Goal: Task Accomplishment & Management: Manage account settings

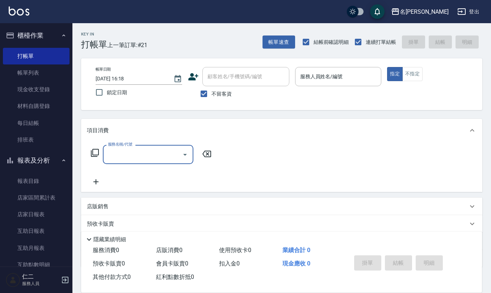
drag, startPoint x: 43, startPoint y: 91, endPoint x: 68, endPoint y: 90, distance: 25.0
click at [43, 91] on link "現金收支登錄" at bounding box center [36, 89] width 67 height 17
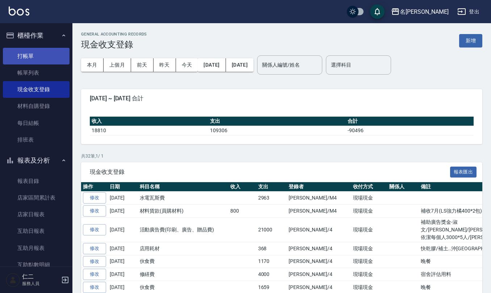
click at [31, 52] on link "打帳單" at bounding box center [36, 56] width 67 height 17
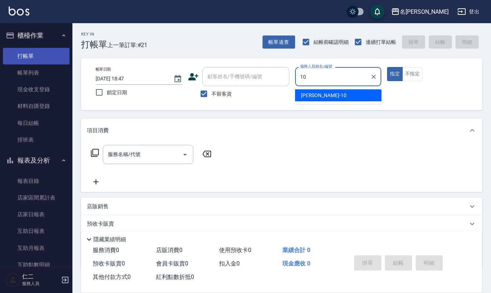
type input "[PERSON_NAME]-10"
type button "true"
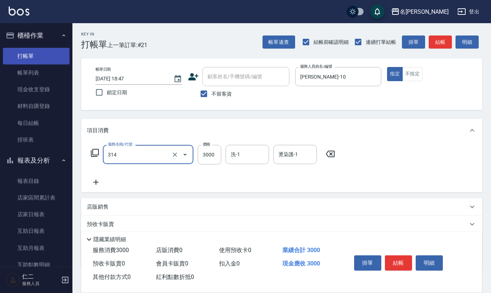
type input "CYA水質感2500UP(314)"
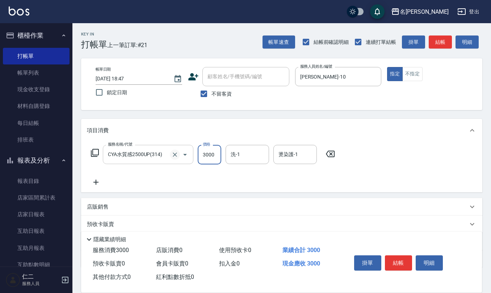
click at [176, 154] on icon "Clear" at bounding box center [175, 154] width 4 height 4
type input "生化還原2500(313)"
type input "2250"
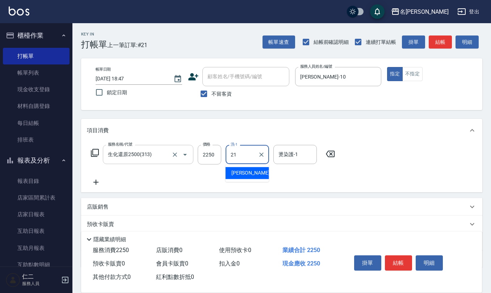
type input "[PERSON_NAME]-21"
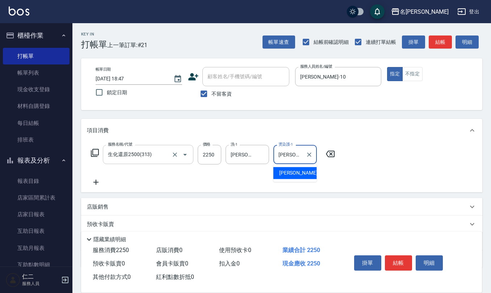
type input "[PERSON_NAME]-21"
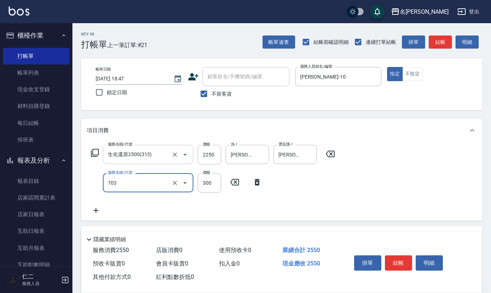
type input "(1236)設計師(703)"
type input "300"
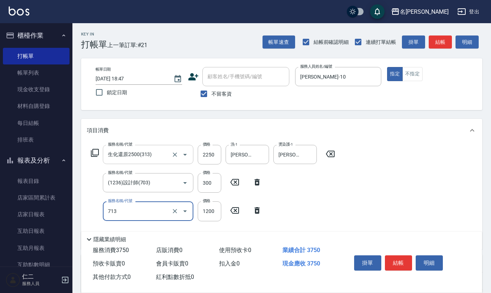
type input "水樣結構式1200(713)"
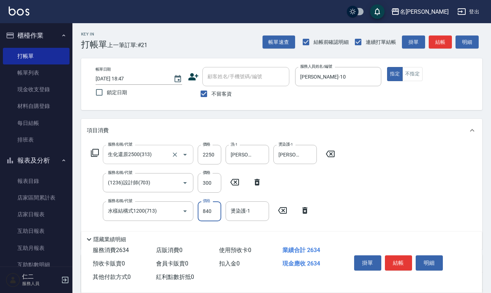
type input "840"
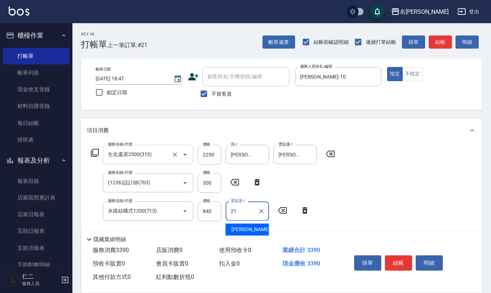
type input "[PERSON_NAME]-21"
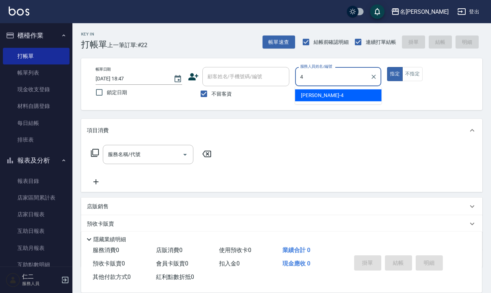
type input "[PERSON_NAME]-4"
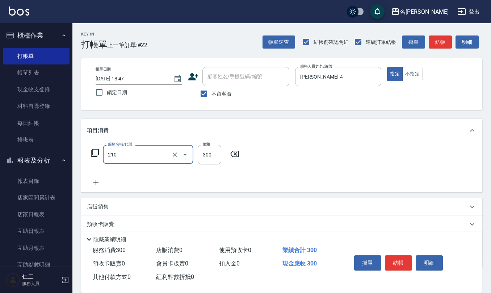
type input "[PERSON_NAME]洗髮精(210)"
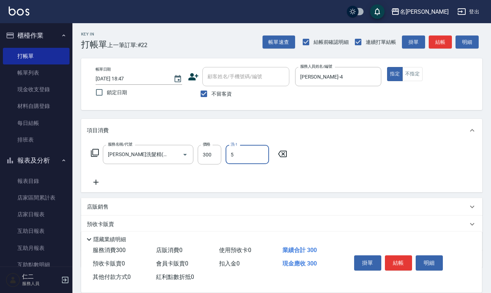
type input "[PERSON_NAME]5"
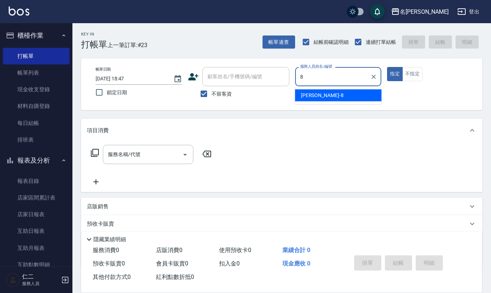
type input "[PERSON_NAME]-8"
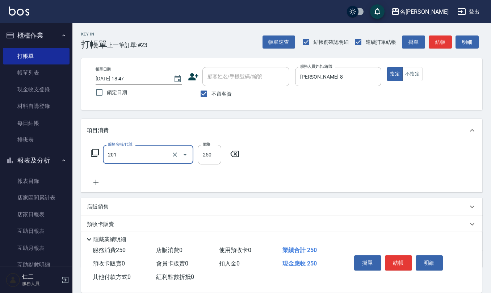
type input "洗髮(201)"
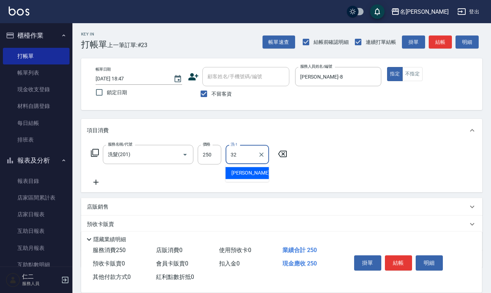
type input "[PERSON_NAME]-32"
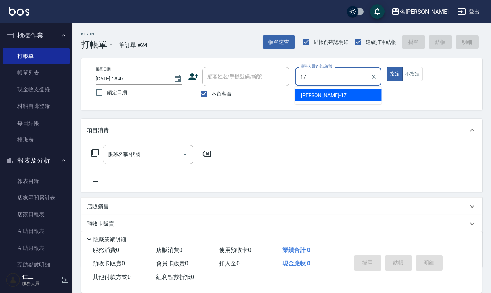
type input "[PERSON_NAME]-17"
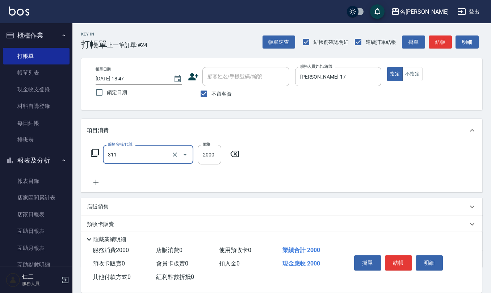
type input "生化離子燙2000(311)"
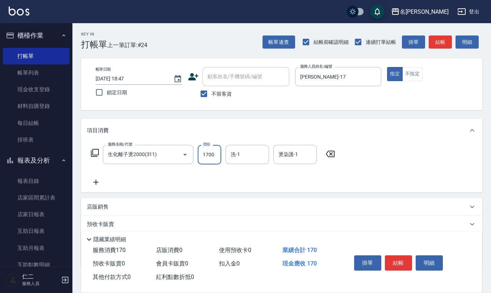
type input "1700"
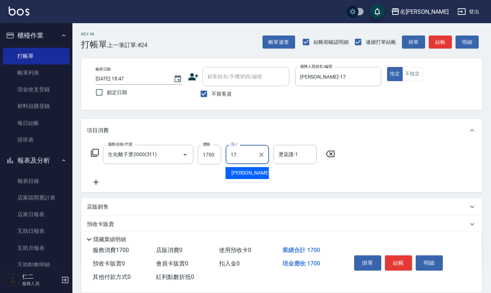
type input "[PERSON_NAME]-17"
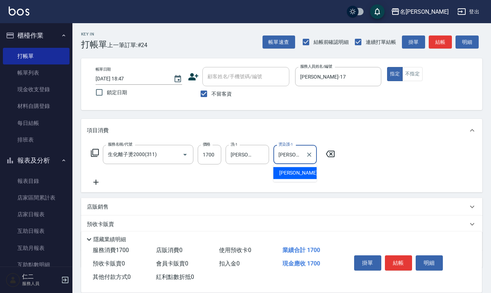
type input "[PERSON_NAME]-17"
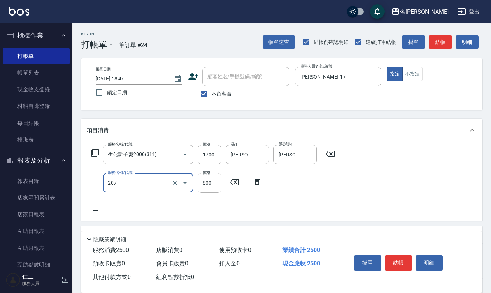
type input "清潔洗(207)"
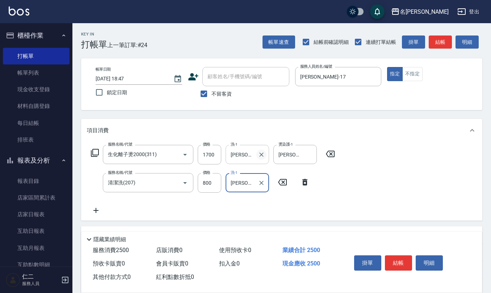
click at [261, 153] on icon "Clear" at bounding box center [261, 154] width 7 height 7
type input "[PERSON_NAME]-17"
click at [93, 209] on icon at bounding box center [96, 210] width 18 height 9
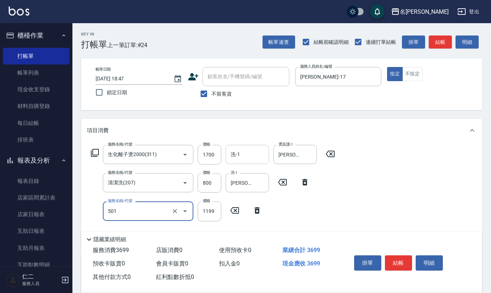
type input "染髮(501)"
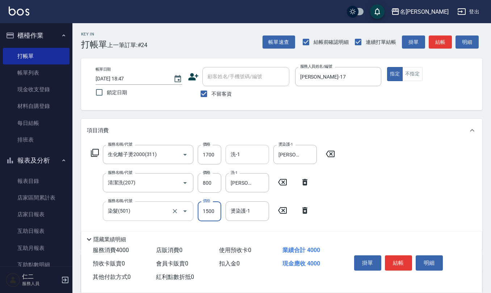
type input "1500"
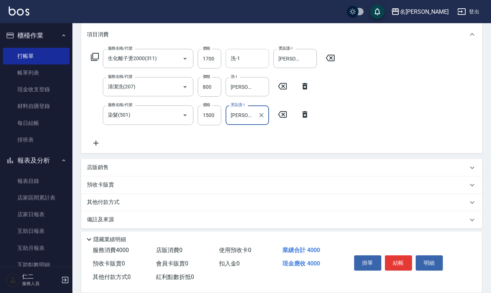
scroll to position [96, 0]
type input "[PERSON_NAME]-17"
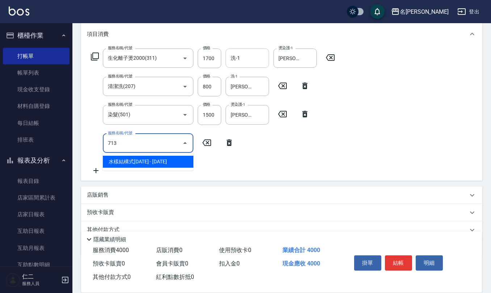
type input "水樣結構式1200(713)"
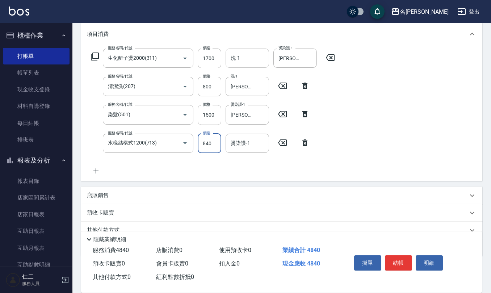
type input "840"
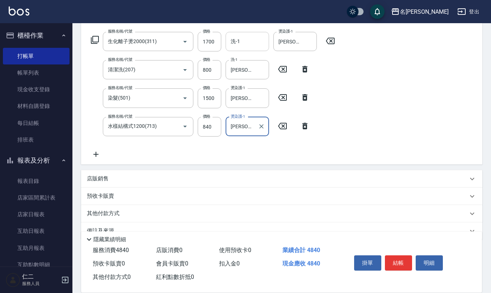
scroll to position [127, 0]
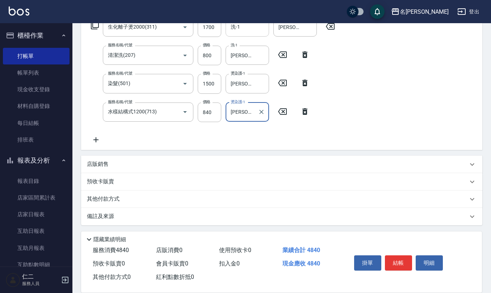
type input "[PERSON_NAME]-17"
click at [156, 161] on div "店販銷售" at bounding box center [277, 164] width 381 height 8
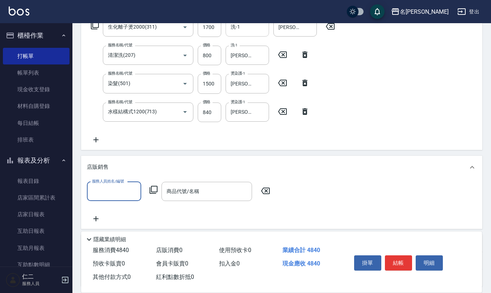
scroll to position [0, 0]
type input "[PERSON_NAME]-17"
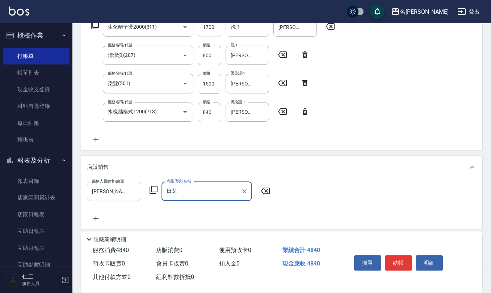
type input "日"
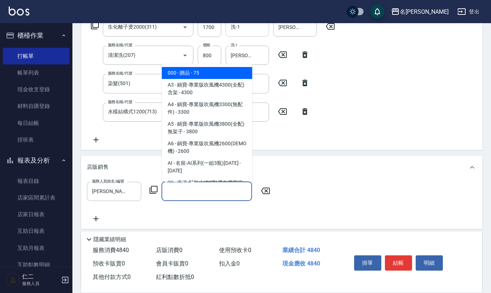
type input "i"
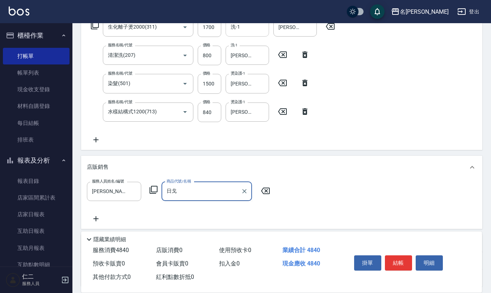
type input "日"
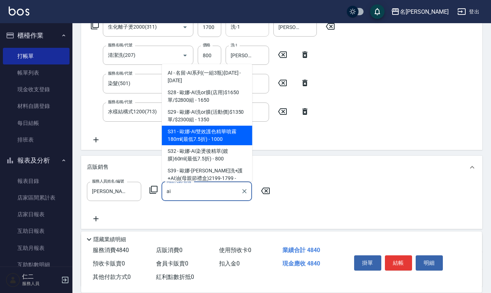
type input "[PERSON_NAME]-AI雙效護色精華噴霧180ml(最低7.5折)"
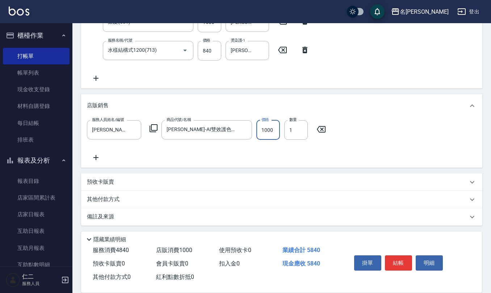
scroll to position [190, 0]
type input "2025/09/10 18:48"
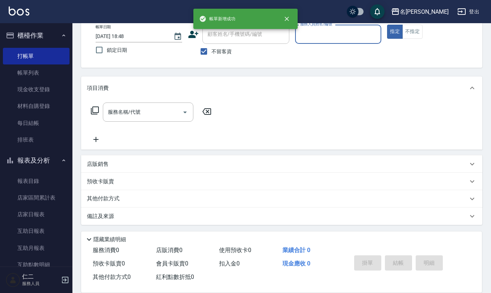
scroll to position [0, 0]
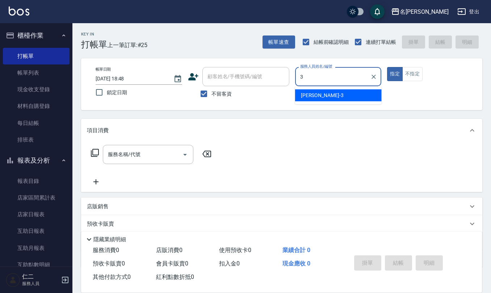
type input "[PERSON_NAME]-3"
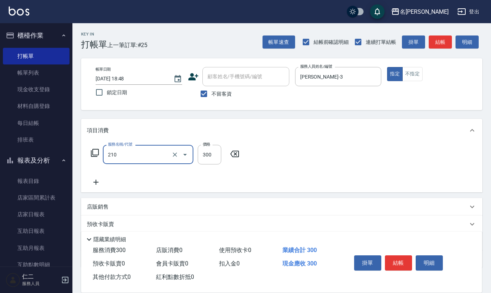
type input "[PERSON_NAME]洗髮精(210)"
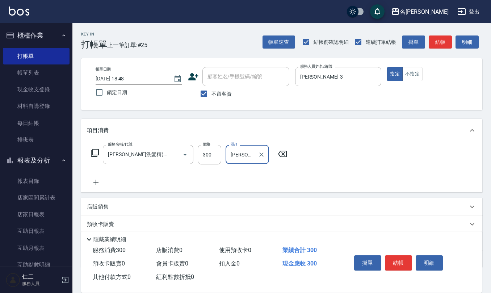
type input "[PERSON_NAME]-20"
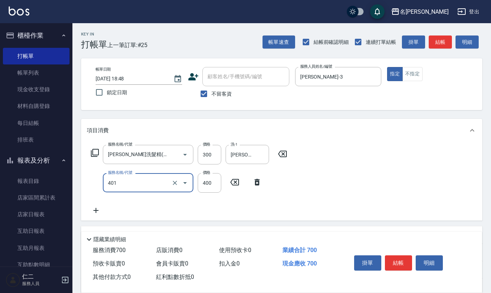
type input "剪髮(401)"
type input "400"
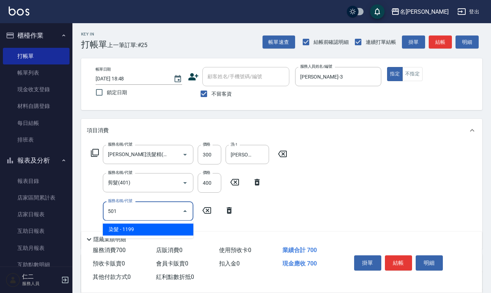
type input "染髮(501)"
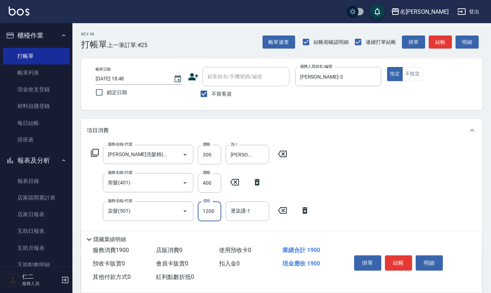
type input "1200"
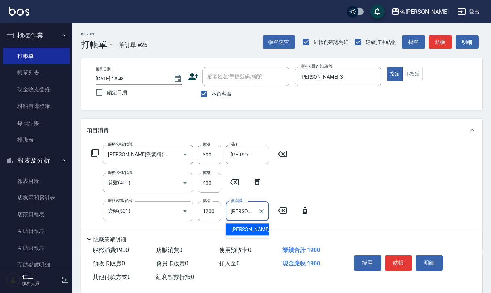
type input "[PERSON_NAME]-20"
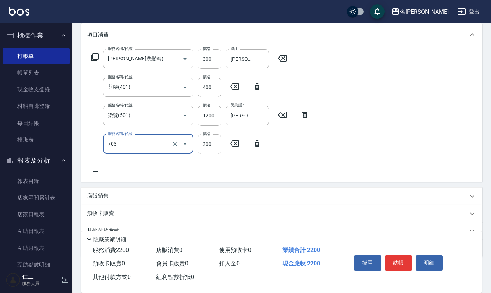
scroll to position [96, 0]
type input "(1236)設計師(703)"
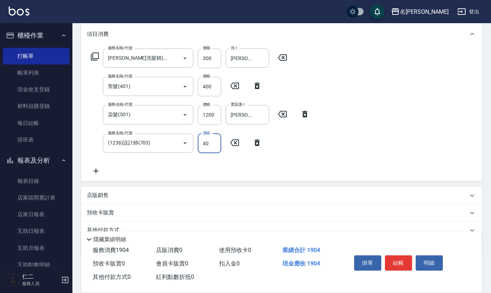
type input "400"
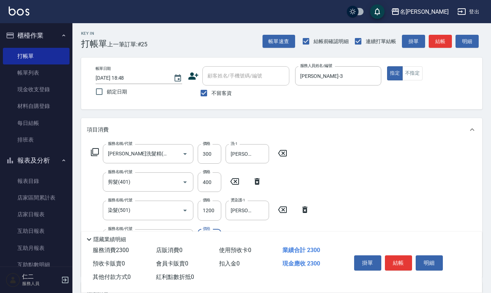
scroll to position [0, 0]
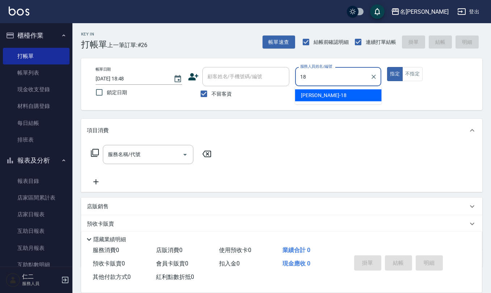
type input "[PERSON_NAME]-18"
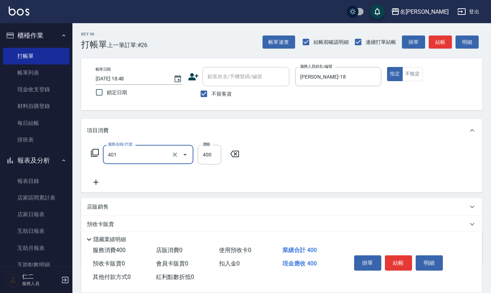
type input "剪髮(401)"
type input "300"
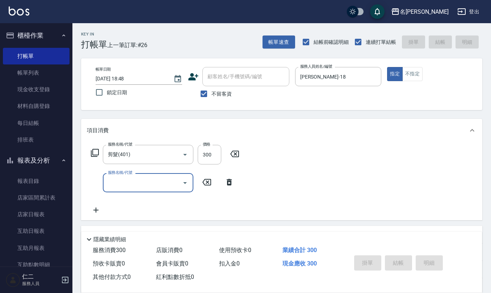
type input "2025/09/10 18:49"
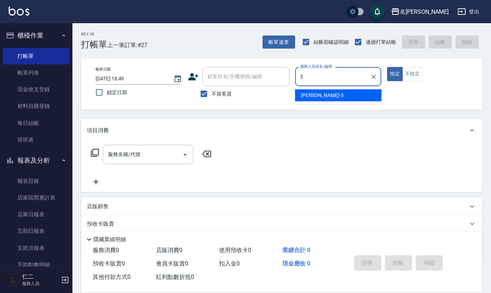
type input "[PERSON_NAME]5"
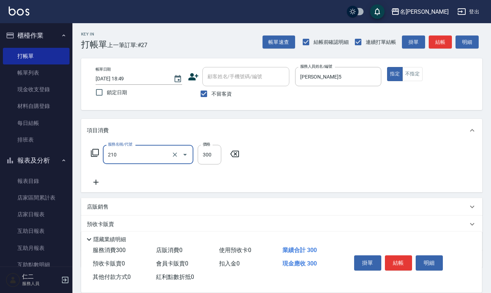
type input "[PERSON_NAME]洗髮精(210)"
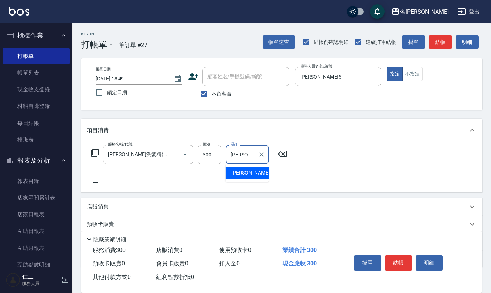
type input "[PERSON_NAME]5"
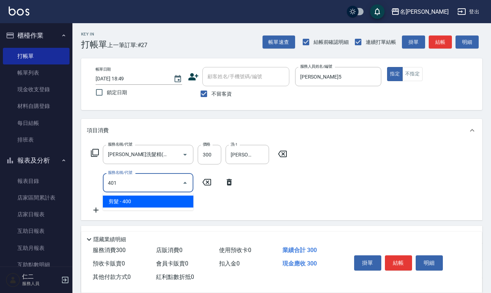
type input "剪髮(401)"
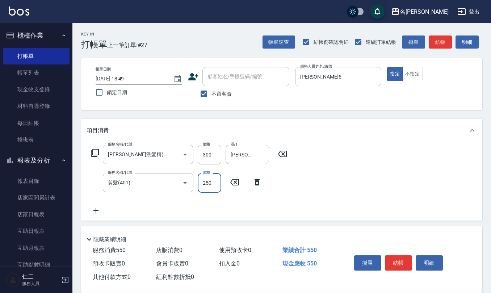
type input "250"
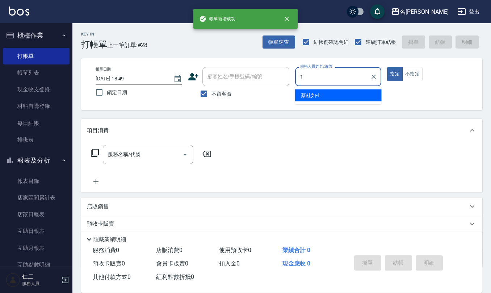
type input "[PERSON_NAME]1"
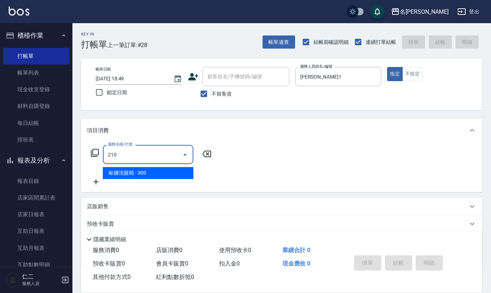
type input "[PERSON_NAME]洗髮精(210)"
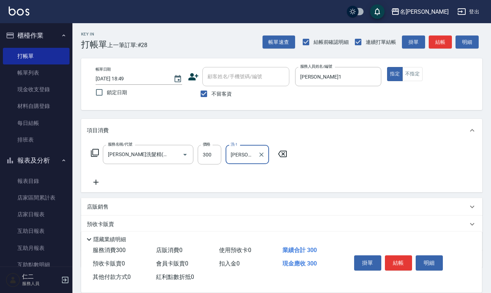
type input "[PERSON_NAME]-20"
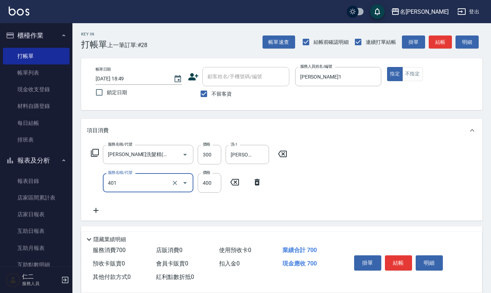
type input "剪髮(401)"
type input "150"
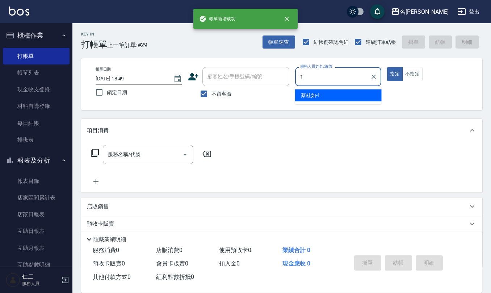
type input "[PERSON_NAME]1"
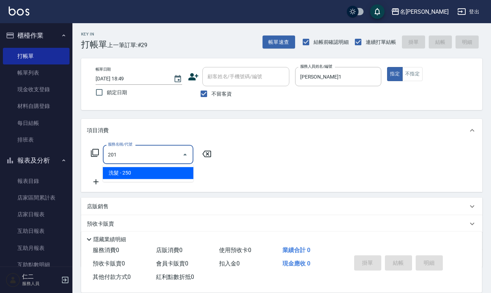
type input "洗髮(201)"
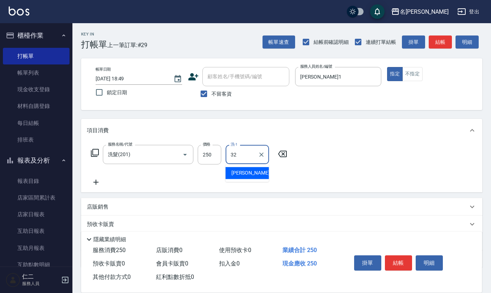
type input "[PERSON_NAME]-32"
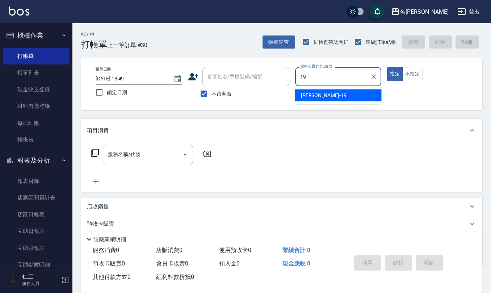
type input "[PERSON_NAME]-19"
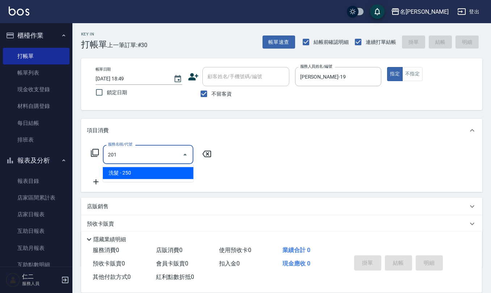
type input "洗髮(201)"
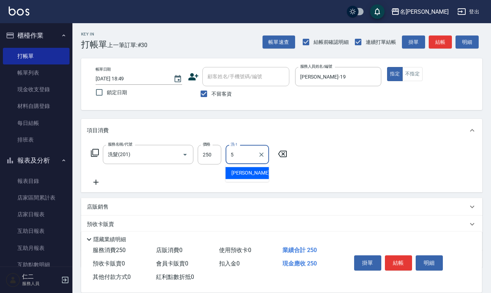
type input "[PERSON_NAME]5"
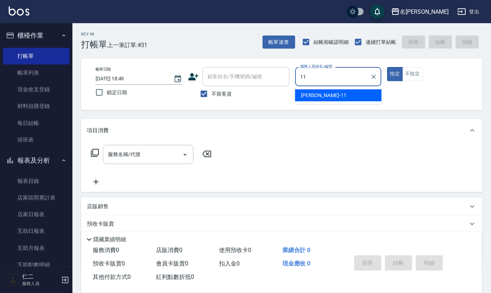
type input "[PERSON_NAME]橙-11"
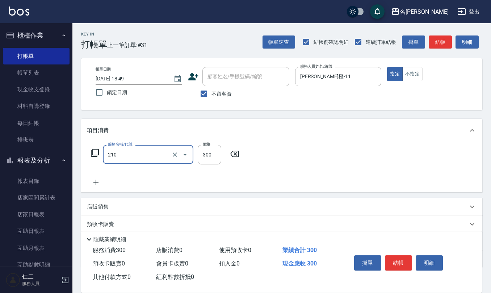
type input "[PERSON_NAME]洗髮精(210)"
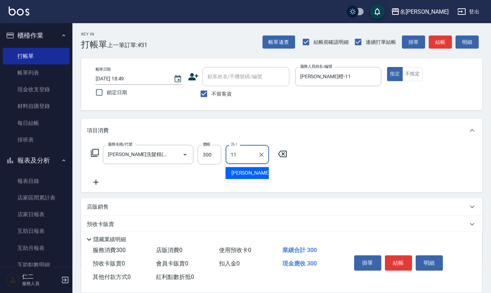
type input "[PERSON_NAME]橙-11"
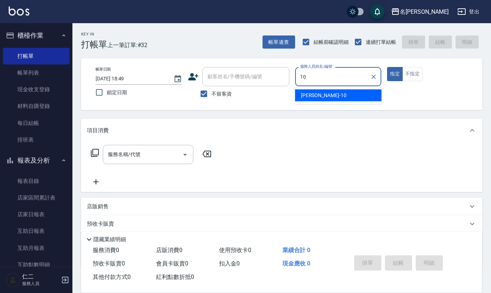
type input "[PERSON_NAME]-10"
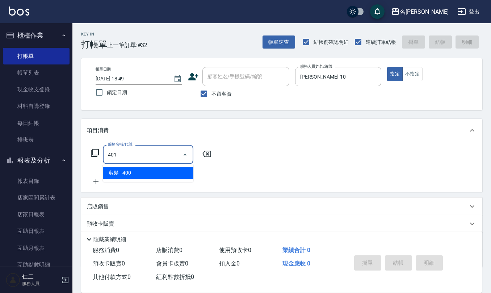
type input "剪髮(401)"
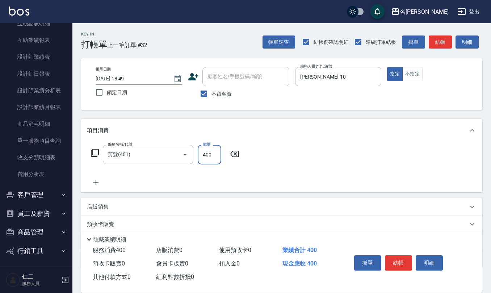
scroll to position [243, 0]
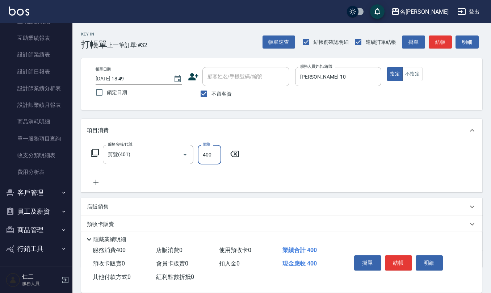
click at [37, 230] on button "商品管理" at bounding box center [36, 229] width 67 height 19
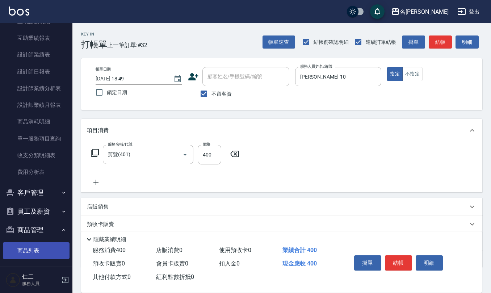
click at [37, 248] on link "商品列表" at bounding box center [36, 250] width 67 height 17
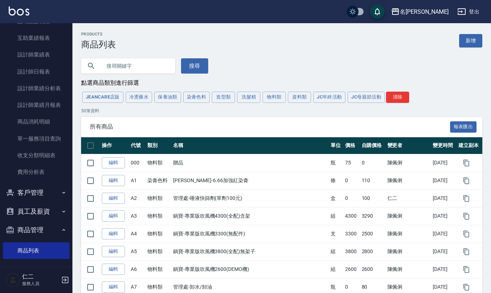
click at [128, 73] on input "text" at bounding box center [135, 66] width 68 height 20
type input "歐娜"
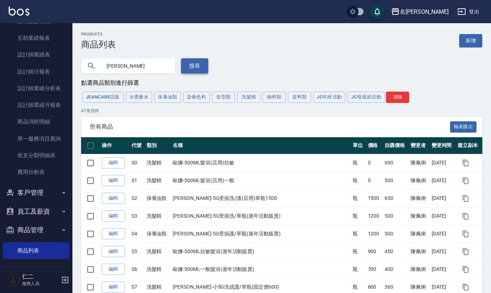
click at [189, 64] on button "搜尋" at bounding box center [194, 65] width 27 height 15
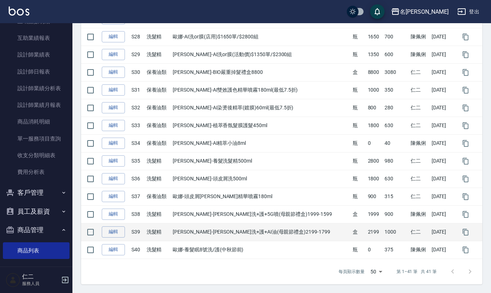
scroll to position [628, 0]
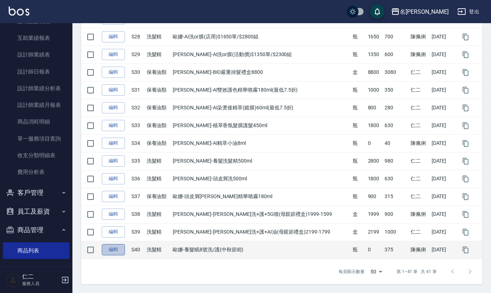
click at [111, 251] on link "編輯" at bounding box center [113, 249] width 23 height 11
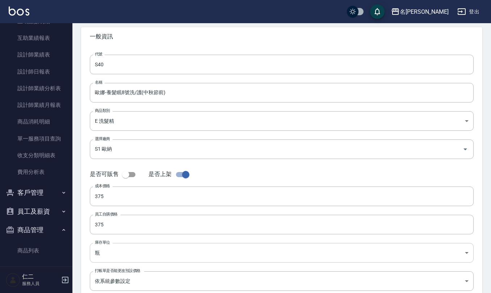
scroll to position [77, 0]
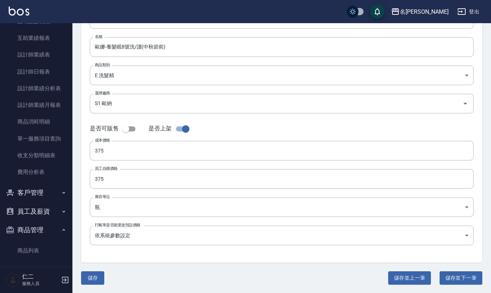
click at [125, 129] on input "checkbox" at bounding box center [125, 129] width 41 height 14
checkbox input "true"
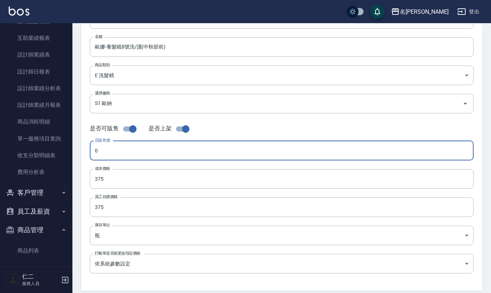
click at [118, 157] on input "0" at bounding box center [282, 151] width 384 height 20
drag, startPoint x: 118, startPoint y: 151, endPoint x: 52, endPoint y: 149, distance: 65.9
click at [57, 151] on div "名留仁二 登出 櫃檯作業 打帳單 帳單列表 現金收支登錄 材料自購登錄 每日結帳 排班表 報表及分析 報表目錄 店家區間累計表 店家日報表 互助日報表 互助月…" at bounding box center [245, 173] width 491 height 500
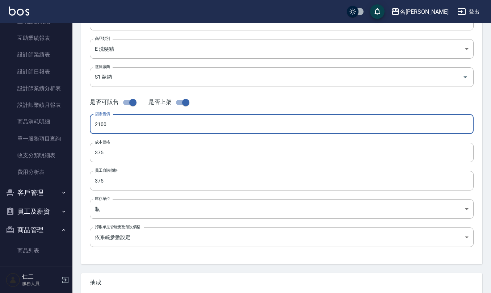
type input "2100"
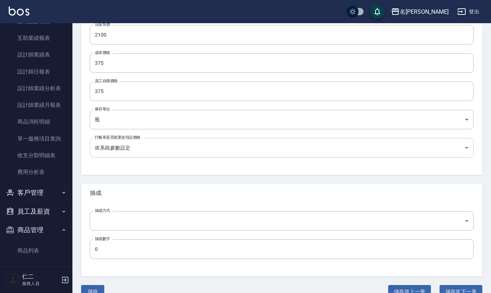
scroll to position [206, 0]
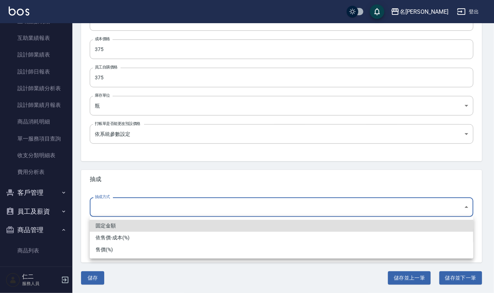
click at [150, 208] on body "名留仁二 登出 櫃檯作業 打帳單 帳單列表 現金收支登錄 材料自購登錄 每日結帳 排班表 報表及分析 報表目錄 店家區間累計表 店家日報表 互助日報表 互助月…" at bounding box center [247, 44] width 494 height 500
click at [148, 236] on li "依售價-成本(%)" at bounding box center [282, 238] width 384 height 12
type input "byCost"
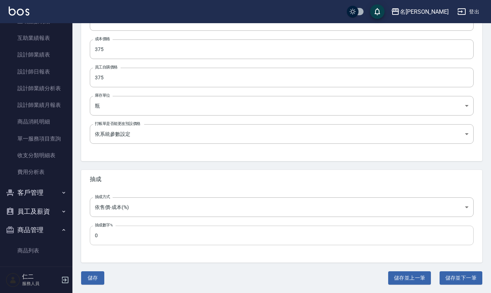
click at [129, 234] on input "0" at bounding box center [282, 236] width 384 height 20
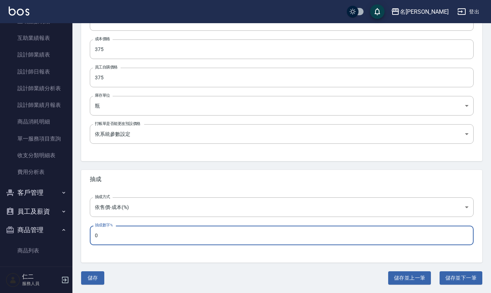
drag, startPoint x: 83, startPoint y: 234, endPoint x: 62, endPoint y: 221, distance: 24.2
click at [70, 234] on div "名留仁二 登出 櫃檯作業 打帳單 帳單列表 現金收支登錄 材料自購登錄 每日結帳 排班表 報表及分析 報表目錄 店家區間累計表 店家日報表 互助日報表 互助月…" at bounding box center [245, 44] width 491 height 500
type input "60"
click at [95, 280] on button "儲存" at bounding box center [92, 277] width 23 height 13
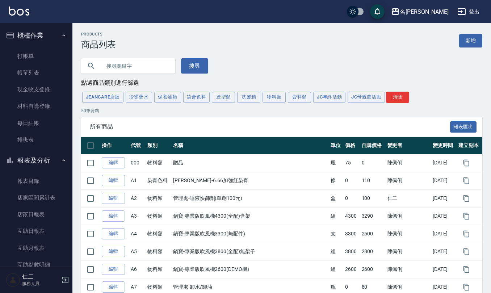
click at [45, 47] on ul "打帳單 帳單列表 現金收支登錄 材料自購登錄 每日結帳 排班表" at bounding box center [36, 98] width 67 height 106
click at [45, 58] on link "打帳單" at bounding box center [36, 56] width 67 height 17
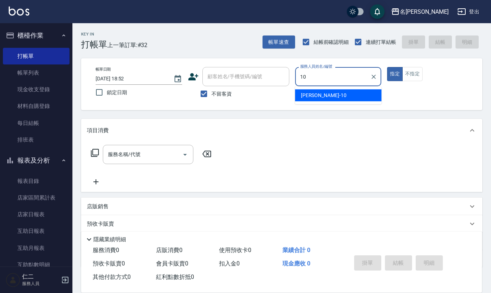
type input "[PERSON_NAME]-10"
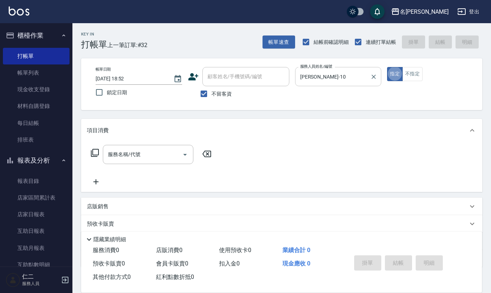
type button "true"
click at [148, 148] on input "服務名稱/代號" at bounding box center [142, 154] width 73 height 13
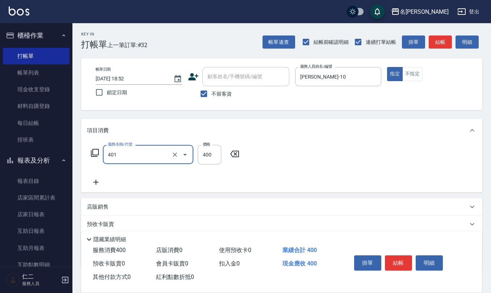
type input "剪髮(401)"
type input "400"
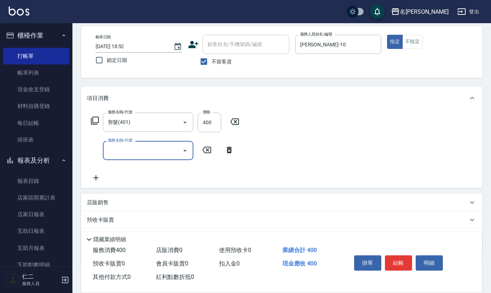
scroll to position [70, 0]
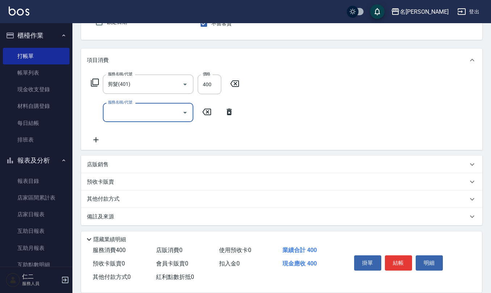
click at [131, 161] on div "店販銷售" at bounding box center [277, 165] width 381 height 8
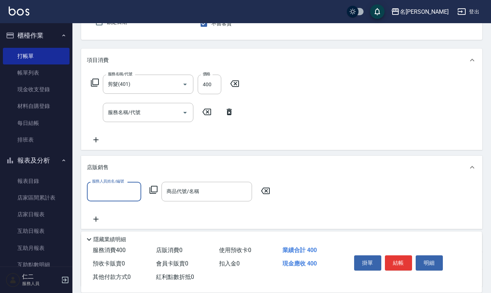
scroll to position [0, 0]
type input "[PERSON_NAME]-10"
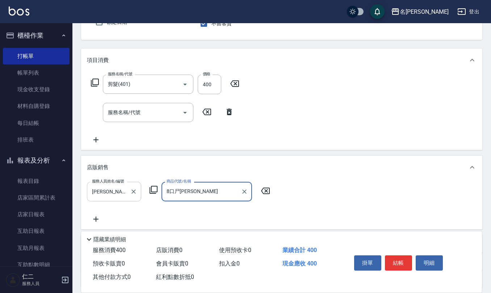
type input "8號"
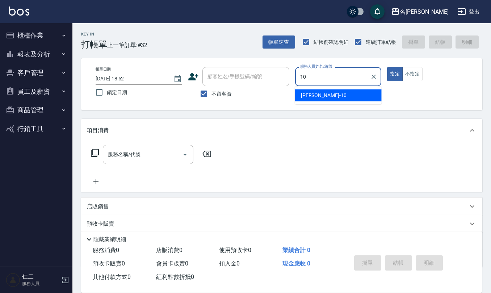
type input "[PERSON_NAME]-10"
type button "true"
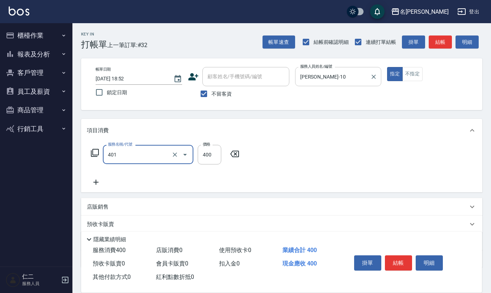
type input "剪髮(401)"
click at [150, 205] on div "店販銷售" at bounding box center [277, 207] width 381 height 8
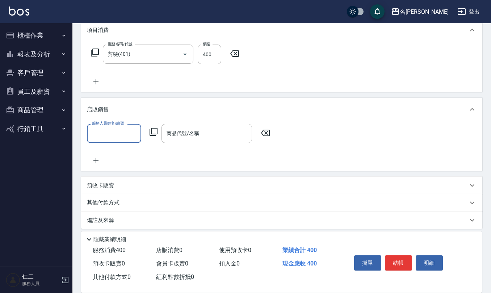
scroll to position [103, 0]
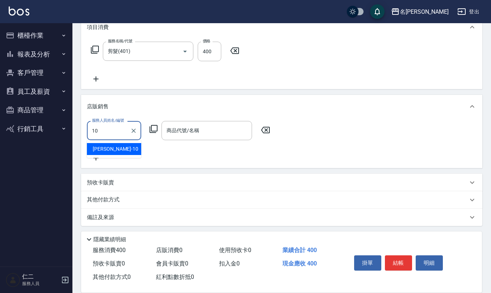
type input "[PERSON_NAME]-10"
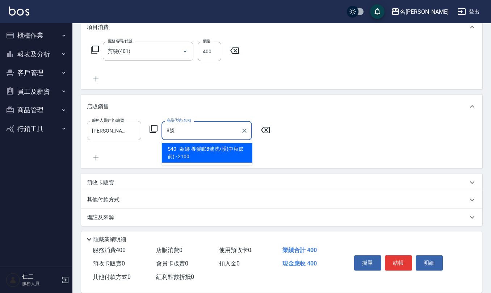
type input "歐娜-養髮眠8號洗/護(中秋節前)"
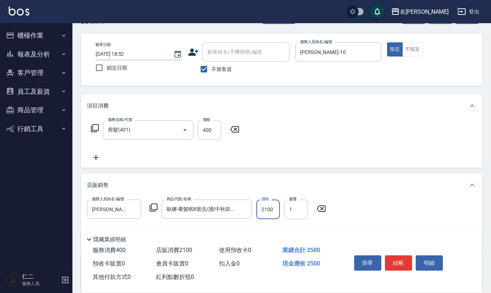
scroll to position [0, 0]
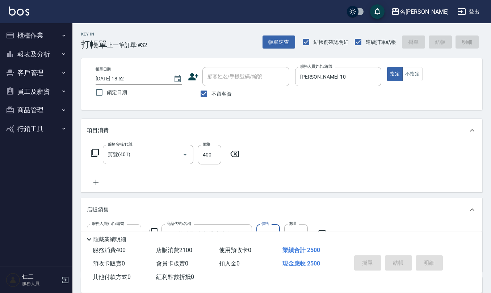
type input "[DATE] 18:53"
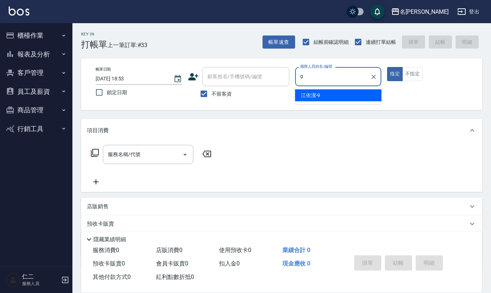
type input "[PERSON_NAME]-9"
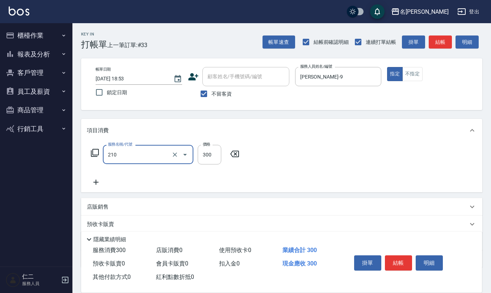
type input "[PERSON_NAME]洗髮精(210)"
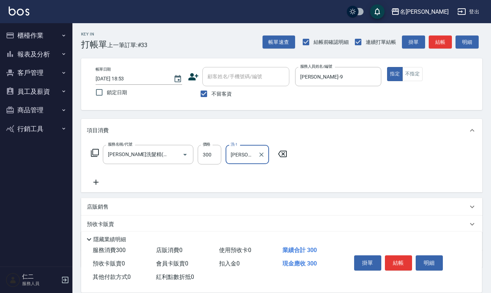
type input "[PERSON_NAME]-26"
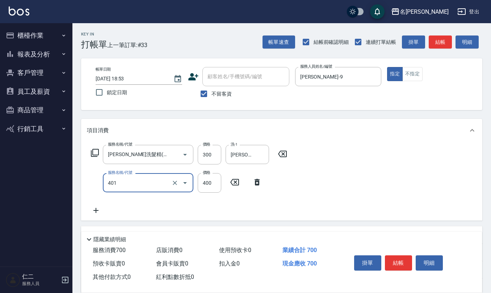
type input "剪髮(401)"
type input "300"
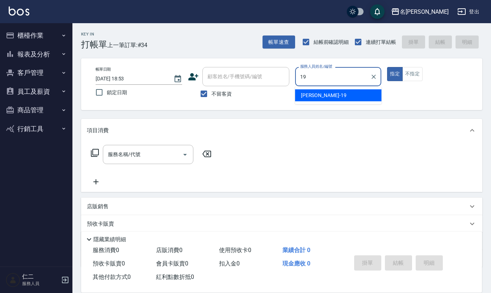
type input "[PERSON_NAME]-19"
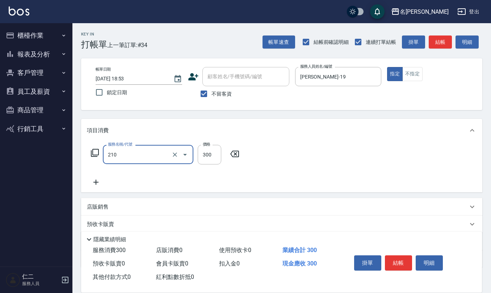
type input "[PERSON_NAME]洗髮精(210)"
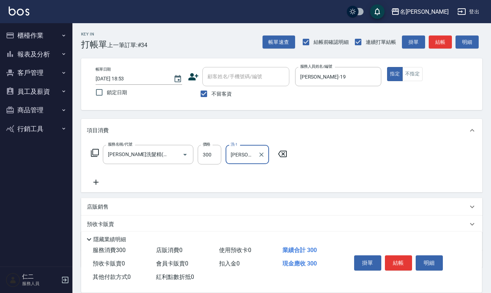
type input "[PERSON_NAME]-20"
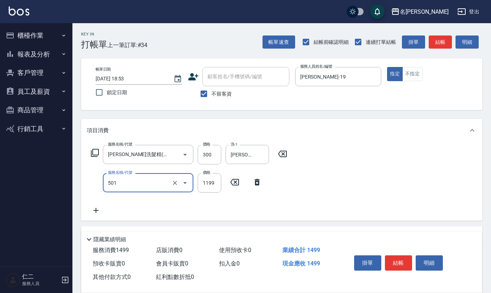
type input "染髮(501)"
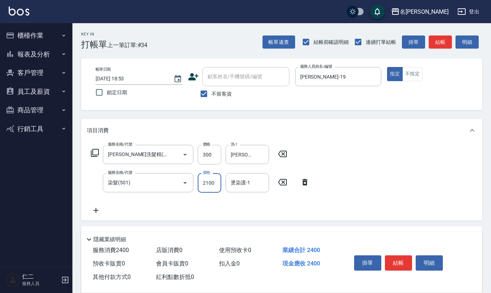
type input "2100"
type input "[PERSON_NAME]-20"
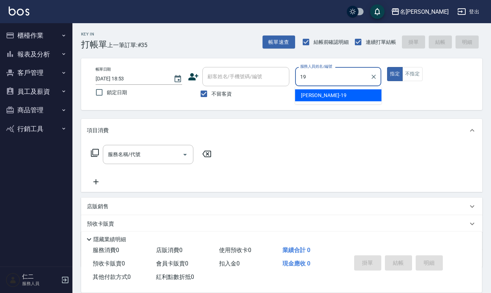
type input "[PERSON_NAME]-19"
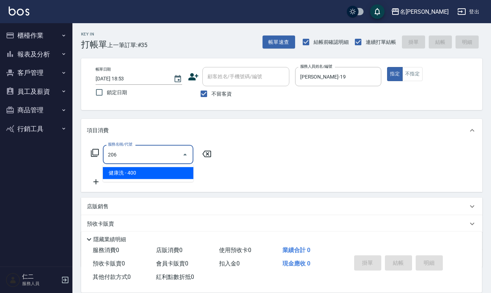
type input "健康洗(206)"
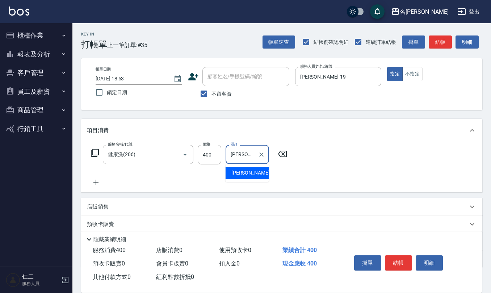
type input "[PERSON_NAME]橙-11"
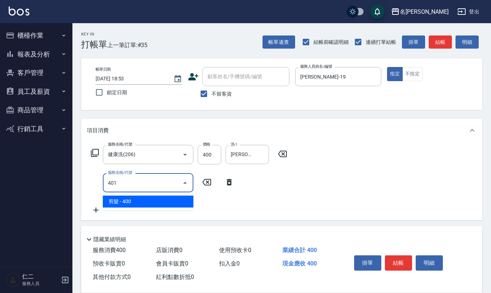
type input "剪髮(401)"
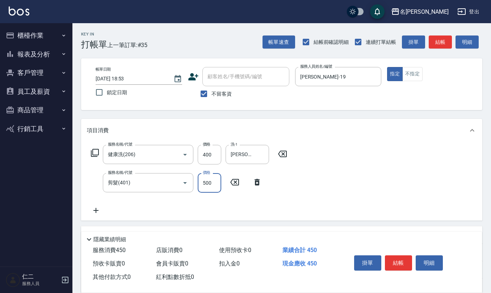
type input "500"
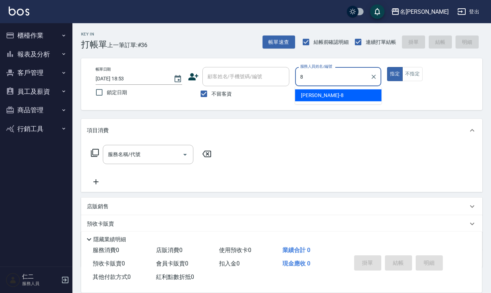
type input "[PERSON_NAME]-8"
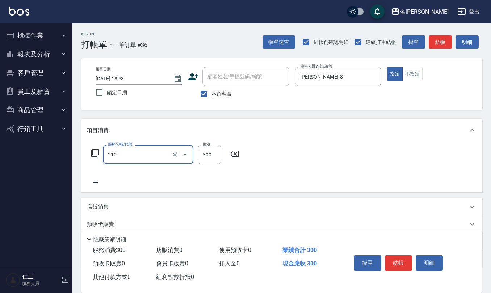
type input "[PERSON_NAME]洗髮精(210)"
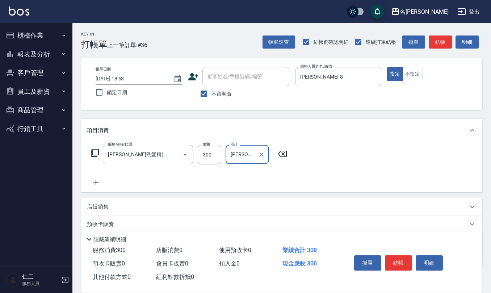
type input "[PERSON_NAME]橙-11"
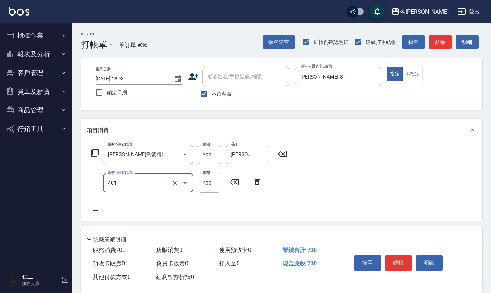
type input "剪髮(401)"
type input "200"
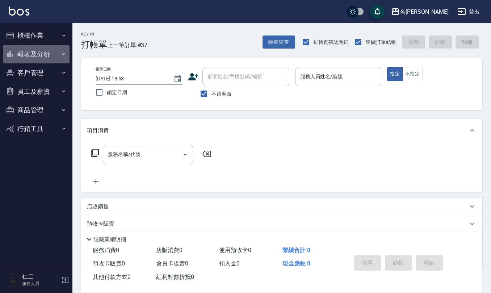
click at [33, 52] on button "報表及分析" at bounding box center [36, 54] width 67 height 19
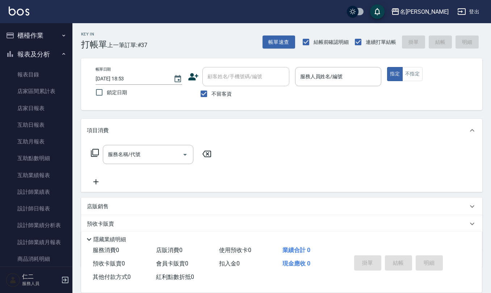
drag, startPoint x: 44, startPoint y: 35, endPoint x: 44, endPoint y: 47, distance: 11.2
click at [44, 35] on button "櫃檯作業" at bounding box center [36, 35] width 67 height 19
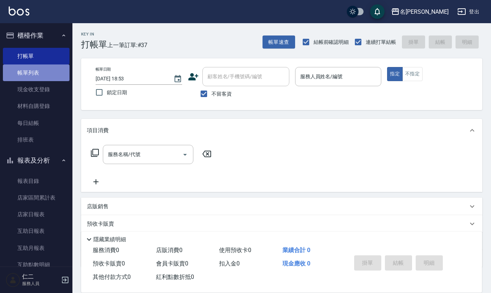
click at [44, 69] on link "帳單列表" at bounding box center [36, 72] width 67 height 17
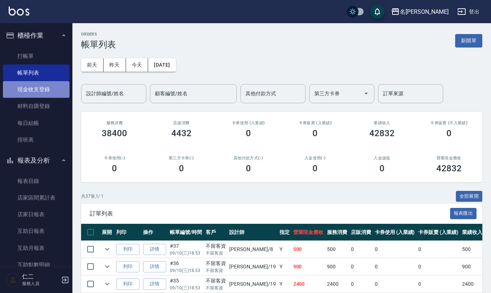
click at [44, 91] on link "現金收支登錄" at bounding box center [36, 89] width 67 height 17
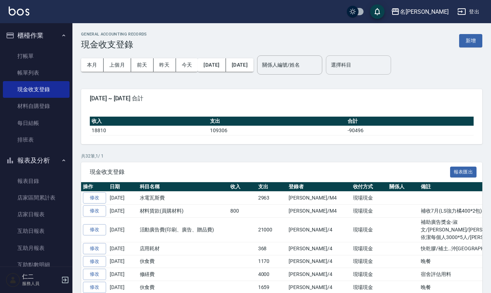
click at [388, 59] on input "選擇科目" at bounding box center [358, 65] width 59 height 13
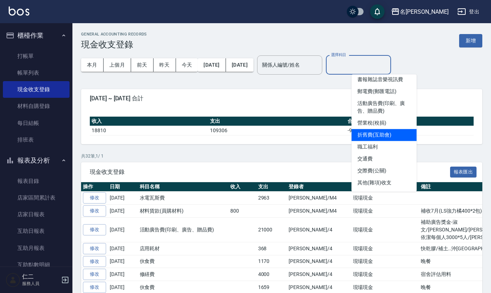
scroll to position [241, 0]
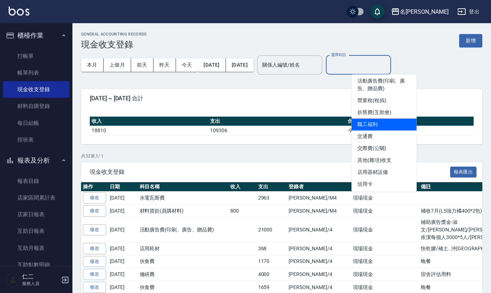
click at [382, 124] on li "職工福利" at bounding box center [384, 124] width 65 height 12
type input "職工福利"
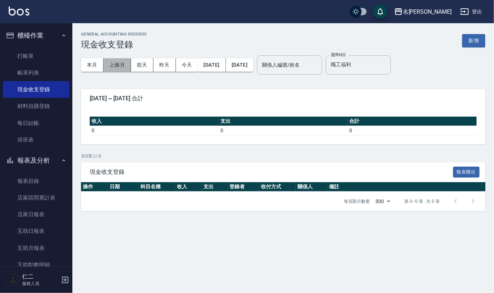
click at [119, 67] on button "上個月" at bounding box center [118, 64] width 28 height 13
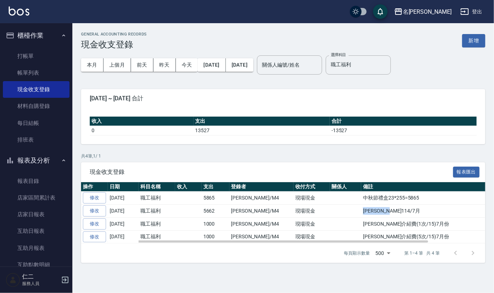
drag, startPoint x: 374, startPoint y: 209, endPoint x: 337, endPoint y: 209, distance: 36.2
click at [361, 209] on td "[PERSON_NAME]114/7月" at bounding box center [456, 211] width 190 height 13
copy td "[PERSON_NAME]114/7月"
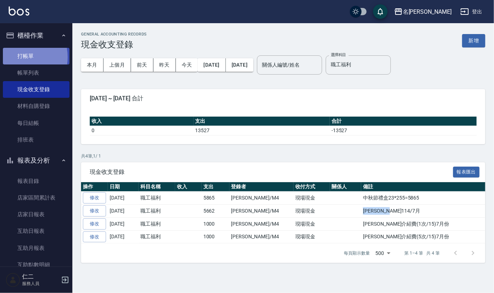
click at [17, 57] on link "打帳單" at bounding box center [36, 56] width 67 height 17
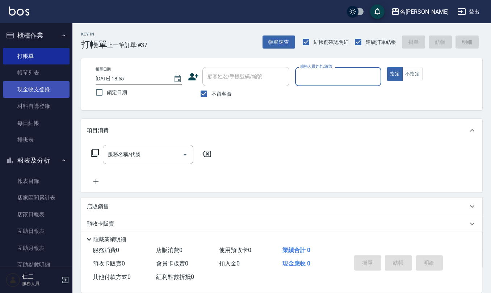
click at [54, 92] on link "現金收支登錄" at bounding box center [36, 89] width 67 height 17
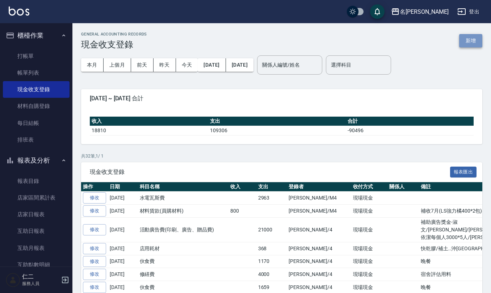
click at [468, 38] on button "新增" at bounding box center [470, 40] width 23 height 13
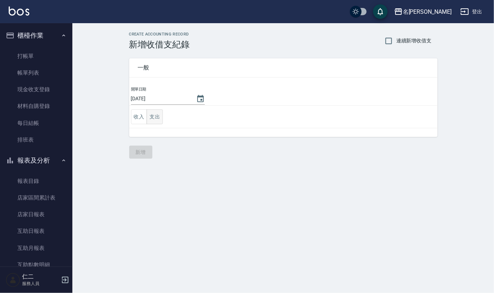
click at [159, 114] on button "支出" at bounding box center [155, 116] width 16 height 15
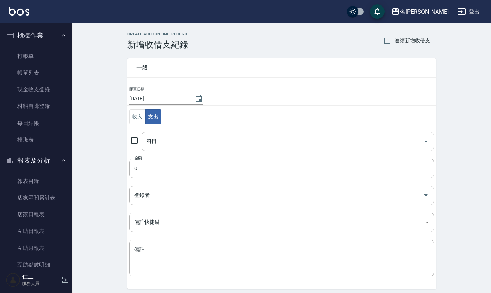
click at [172, 143] on input "科目" at bounding box center [282, 141] width 275 height 13
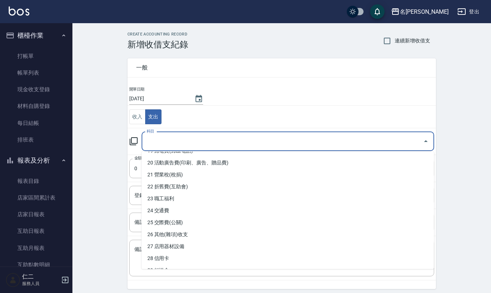
scroll to position [241, 0]
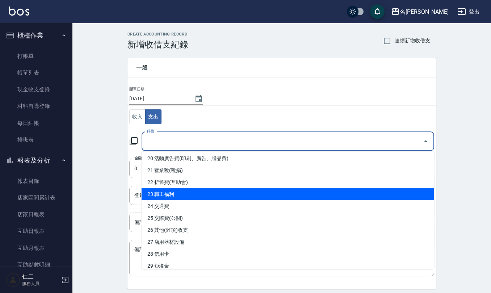
click at [170, 195] on li "23 職工福利" at bounding box center [288, 194] width 293 height 12
type input "23 職工福利"
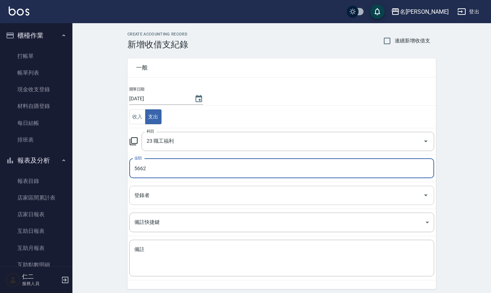
type input "5662"
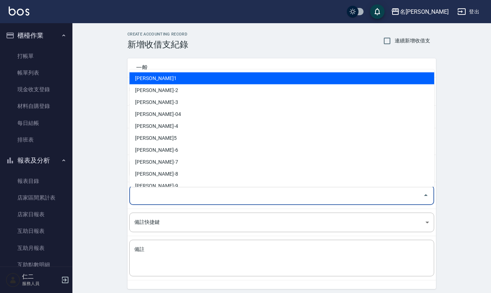
click at [169, 194] on input "登錄者" at bounding box center [276, 195] width 287 height 13
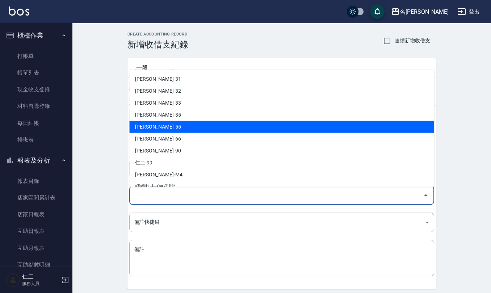
scroll to position [319, 0]
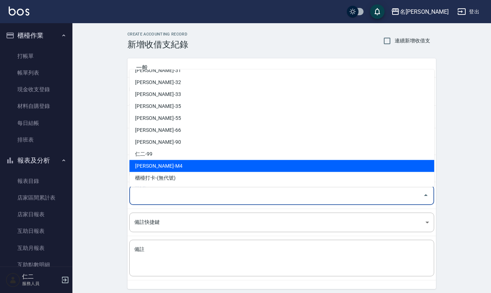
click at [161, 163] on li "[PERSON_NAME]-M4" at bounding box center [281, 166] width 305 height 12
type input "[PERSON_NAME]-M4"
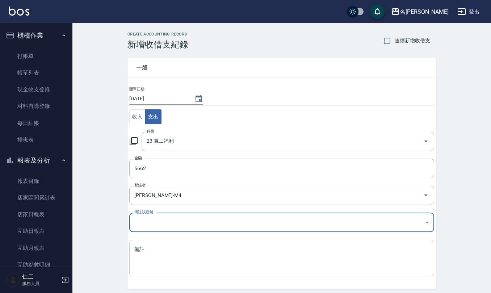
click at [157, 253] on textarea "備註" at bounding box center [281, 258] width 295 height 25
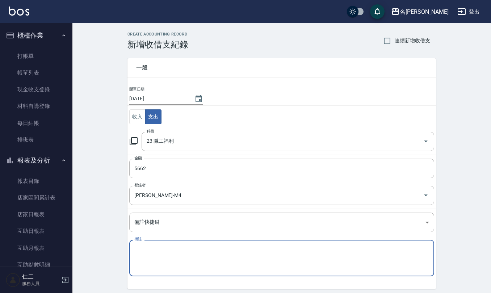
paste textarea "[PERSON_NAME]114/7月"
click at [163, 251] on textarea "[PERSON_NAME]114/7月" at bounding box center [281, 258] width 295 height 25
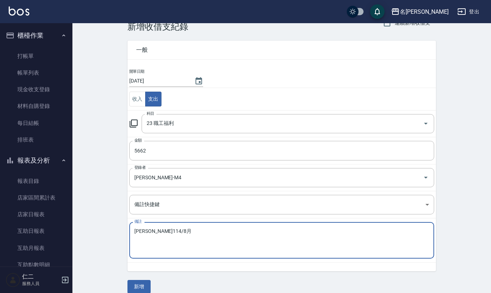
scroll to position [28, 0]
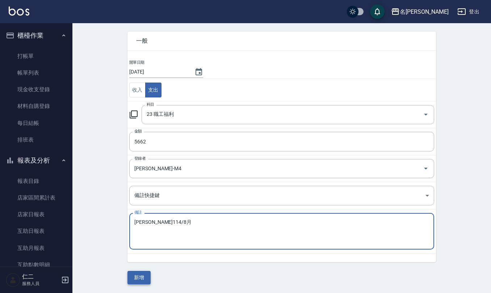
type textarea "[PERSON_NAME]114/8月"
click at [136, 275] on button "新增" at bounding box center [138, 277] width 23 height 13
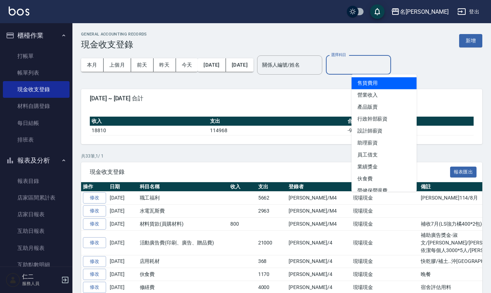
click at [381, 64] on input "選擇科目" at bounding box center [358, 65] width 59 height 13
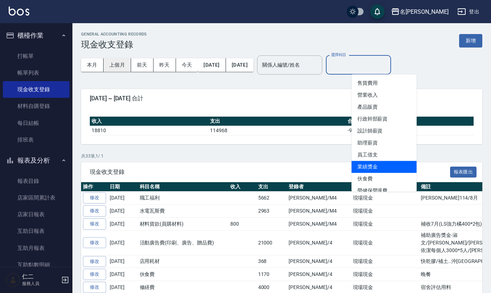
click at [113, 63] on button "上個月" at bounding box center [118, 64] width 28 height 13
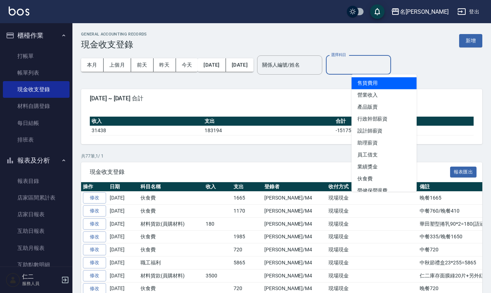
click at [374, 70] on input "選擇科目" at bounding box center [358, 65] width 59 height 13
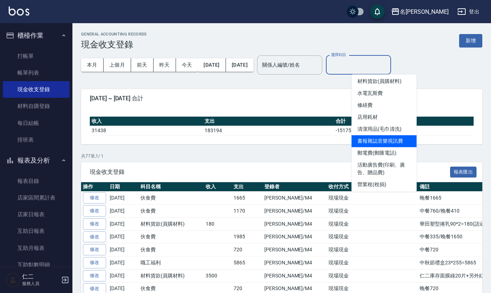
scroll to position [193, 0]
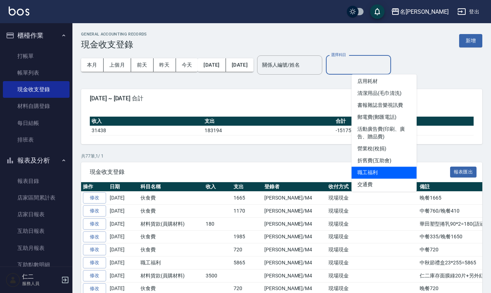
click at [374, 171] on li "職工福利" at bounding box center [384, 173] width 65 height 12
type input "職工福利"
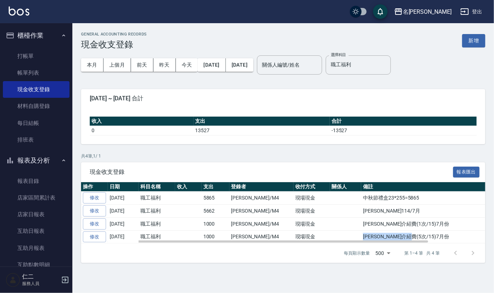
drag, startPoint x: 398, startPoint y: 236, endPoint x: 340, endPoint y: 232, distance: 57.3
click at [361, 232] on td "[PERSON_NAME]介紹費(5次/15)7月份" at bounding box center [456, 236] width 190 height 13
copy td "[PERSON_NAME]介紹費(5次/15)7月份"
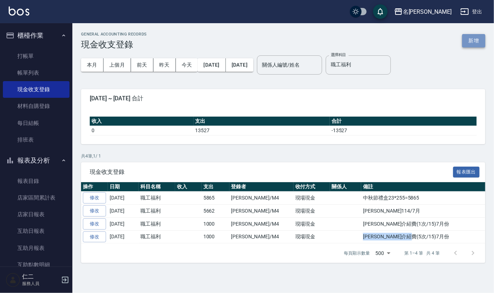
click at [476, 38] on button "新增" at bounding box center [473, 40] width 23 height 13
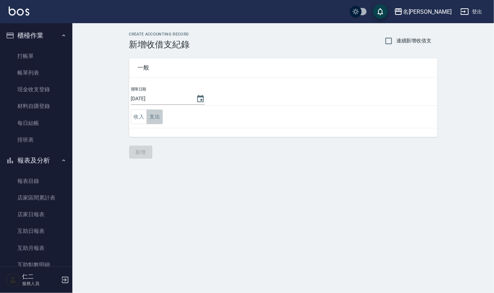
click at [154, 115] on button "支出" at bounding box center [155, 116] width 16 height 15
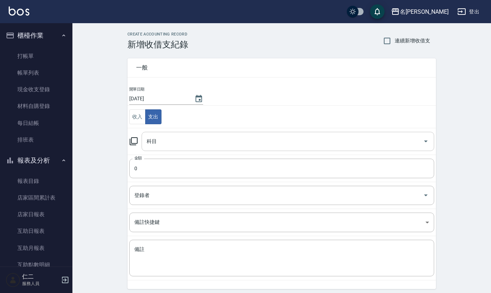
click at [167, 138] on input "科目" at bounding box center [282, 141] width 275 height 13
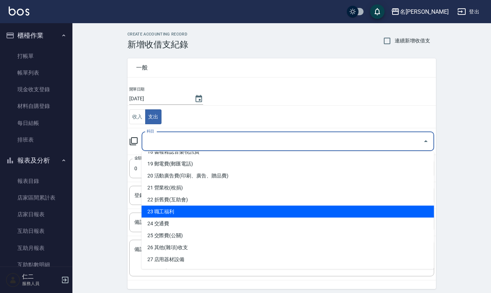
scroll to position [241, 0]
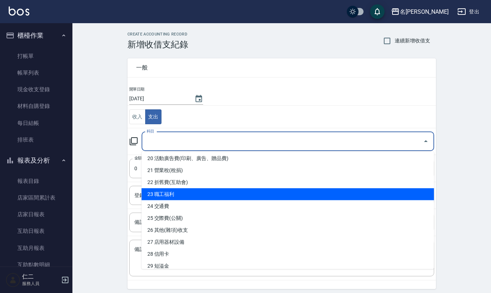
click at [178, 198] on li "23 職工福利" at bounding box center [288, 194] width 293 height 12
type input "23 職工福利"
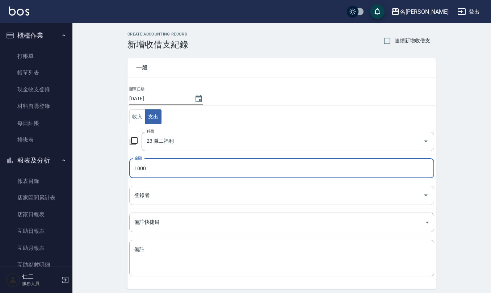
type input "1000"
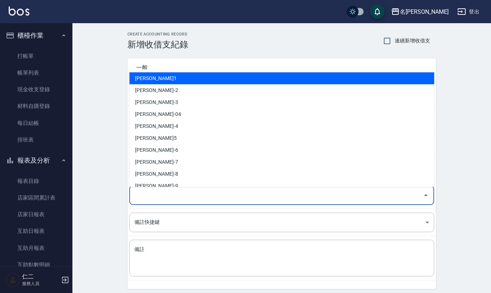
click at [159, 194] on input "登錄者" at bounding box center [276, 195] width 287 height 13
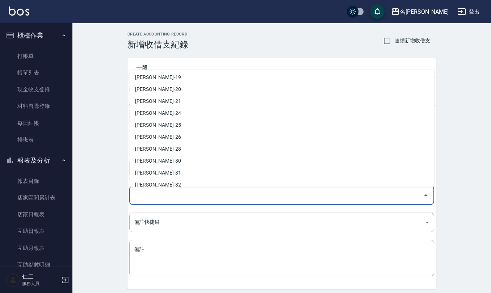
scroll to position [319, 0]
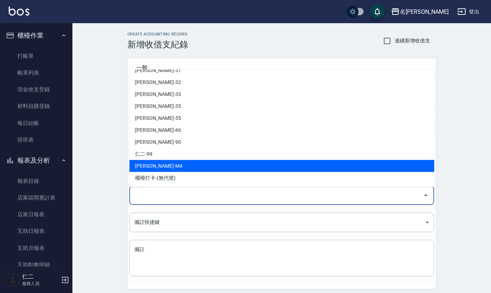
click at [173, 163] on li "[PERSON_NAME]-M4" at bounding box center [281, 166] width 305 height 12
type input "[PERSON_NAME]-M4"
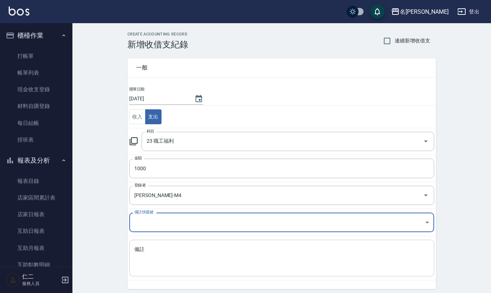
click at [151, 248] on textarea "備註" at bounding box center [281, 258] width 295 height 25
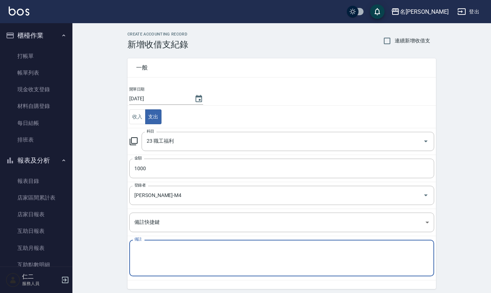
paste textarea "[PERSON_NAME]介紹費(5次/15)7月份"
click at [161, 251] on textarea "[PERSON_NAME]介紹費(5次/15)7月份" at bounding box center [281, 258] width 295 height 25
click at [184, 251] on textarea "[PERSON_NAME]介紹費(6次/15)7月份" at bounding box center [281, 258] width 295 height 25
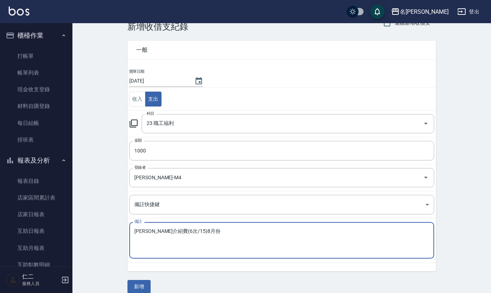
scroll to position [28, 0]
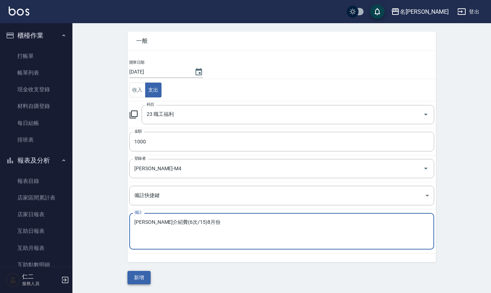
type textarea "[PERSON_NAME]介紹費(6次/15)8月份"
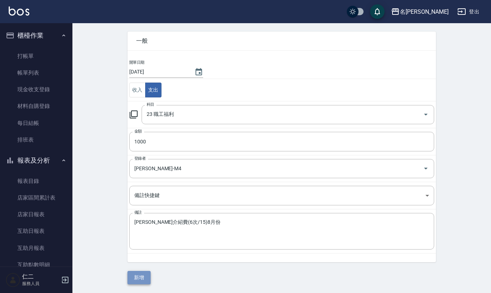
click at [146, 282] on button "新增" at bounding box center [138, 277] width 23 height 13
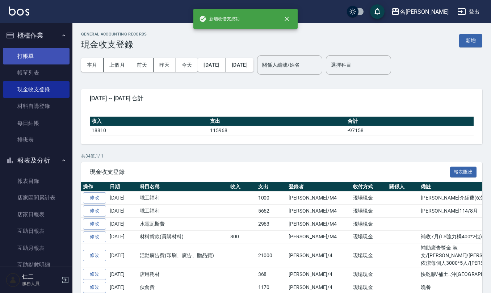
click at [38, 53] on link "打帳單" at bounding box center [36, 56] width 67 height 17
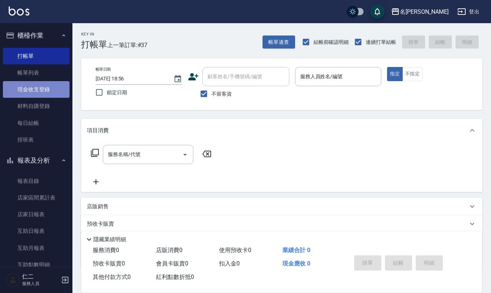
click at [41, 93] on link "現金收支登錄" at bounding box center [36, 89] width 67 height 17
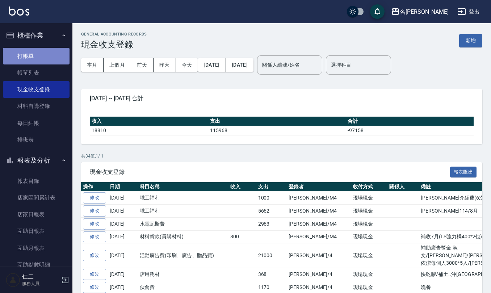
click at [39, 58] on link "打帳單" at bounding box center [36, 56] width 67 height 17
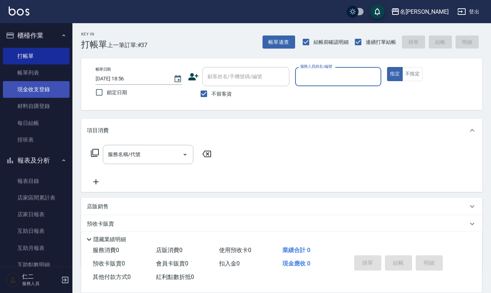
click at [55, 89] on link "現金收支登錄" at bounding box center [36, 89] width 67 height 17
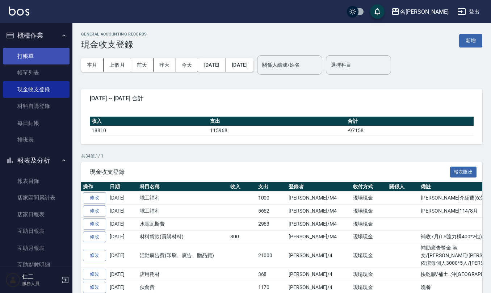
click at [39, 55] on link "打帳單" at bounding box center [36, 56] width 67 height 17
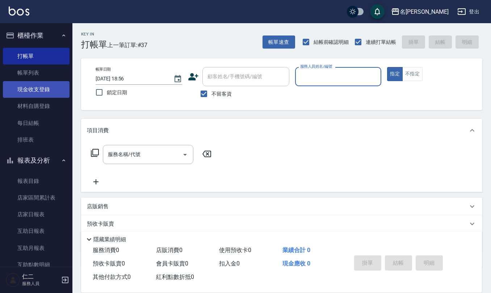
click at [37, 92] on link "現金收支登錄" at bounding box center [36, 89] width 67 height 17
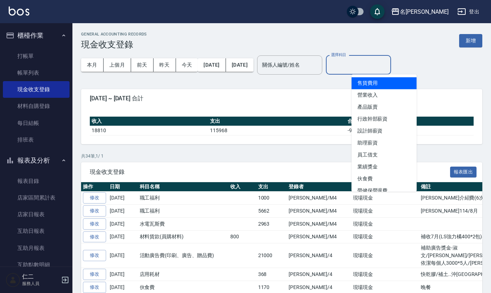
click at [377, 71] on input "選擇科目" at bounding box center [358, 65] width 59 height 13
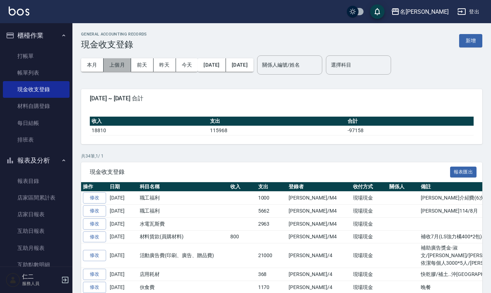
click at [117, 63] on button "上個月" at bounding box center [118, 64] width 28 height 13
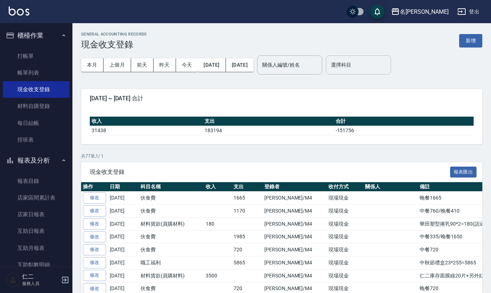
click at [381, 63] on input "選擇科目" at bounding box center [358, 65] width 59 height 13
click at [291, 93] on div "[DATE] ~ [DATE] 合計" at bounding box center [281, 98] width 401 height 19
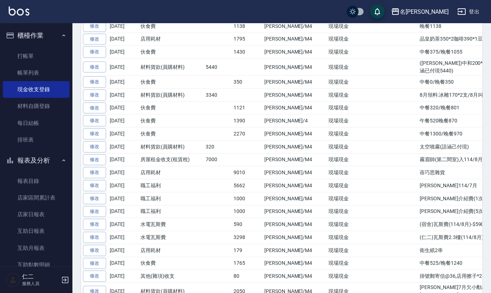
scroll to position [627, 0]
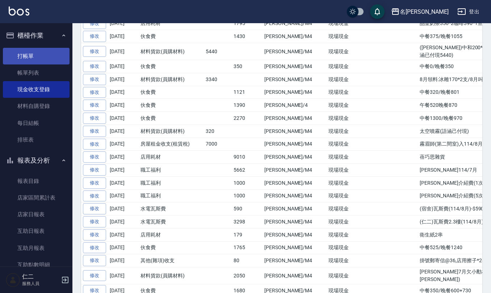
click at [20, 54] on link "打帳單" at bounding box center [36, 56] width 67 height 17
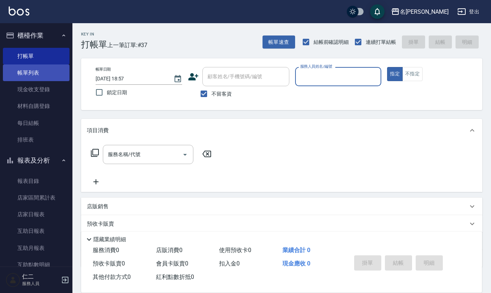
click at [24, 70] on link "帳單列表" at bounding box center [36, 72] width 67 height 17
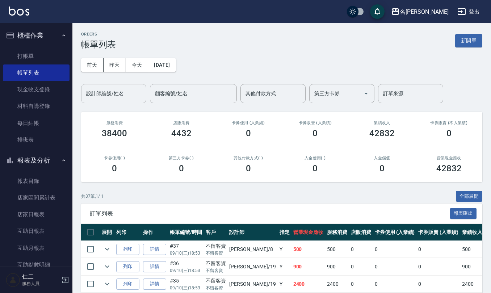
click at [127, 90] on input "設計師編號/姓名" at bounding box center [113, 93] width 59 height 13
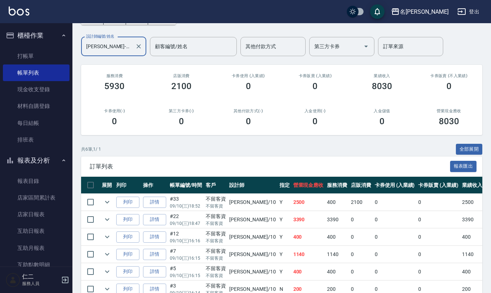
scroll to position [89, 0]
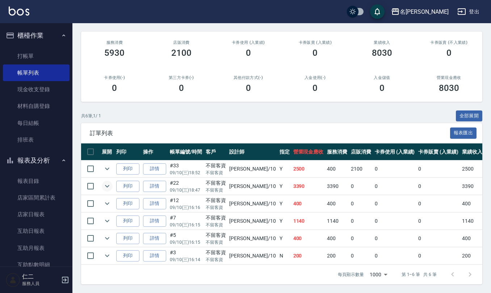
type input "[PERSON_NAME]-10"
click at [109, 182] on icon "expand row" at bounding box center [107, 186] width 9 height 9
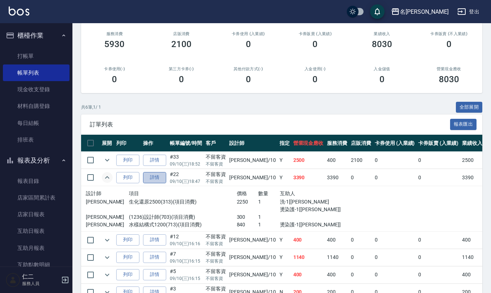
click at [155, 177] on link "詳情" at bounding box center [154, 177] width 23 height 11
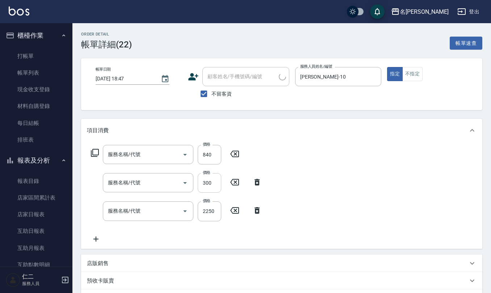
type input "[DATE] 18:47"
checkbox input "true"
type input "[PERSON_NAME]-10"
type input "水樣結構式1200(713)"
type input "(1236)設計師(703)"
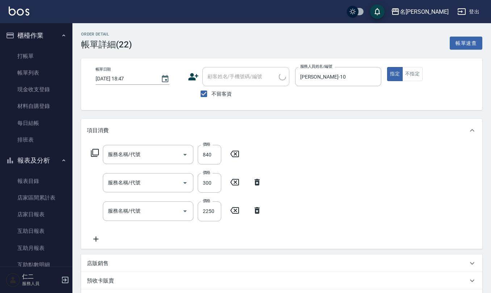
type input "生化還原2500(313)"
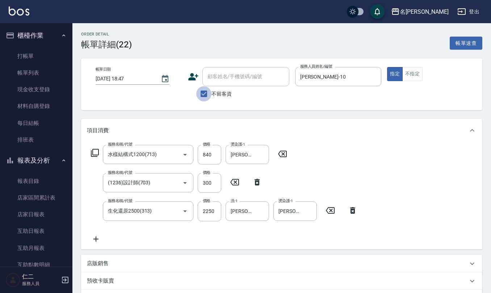
click at [200, 94] on input "不留客資" at bounding box center [203, 93] width 15 height 15
checkbox input "false"
click at [219, 80] on input "顧客姓名/手機號碼/編號" at bounding box center [241, 76] width 70 height 13
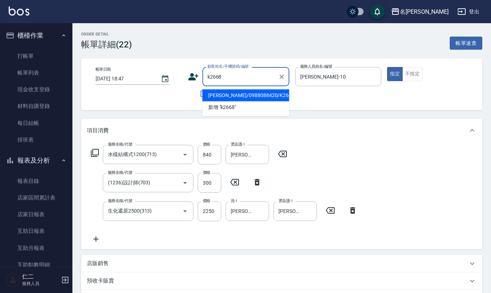
click at [251, 90] on li "[PERSON_NAME]/0988088420/K2668" at bounding box center [245, 95] width 87 height 12
type input "[PERSON_NAME]/0988088420/K2668"
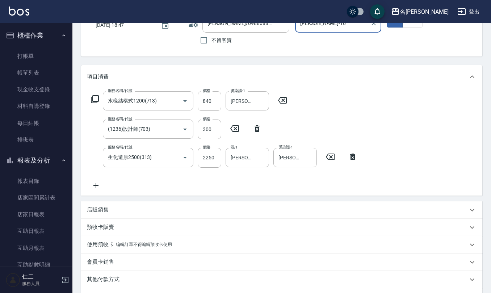
scroll to position [143, 0]
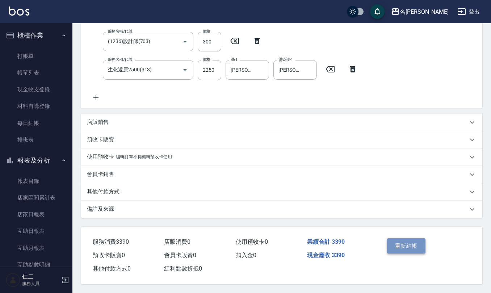
click at [402, 239] on button "重新結帳" at bounding box center [406, 245] width 38 height 15
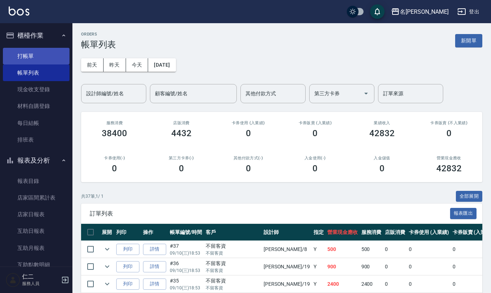
click at [35, 61] on link "打帳單" at bounding box center [36, 56] width 67 height 17
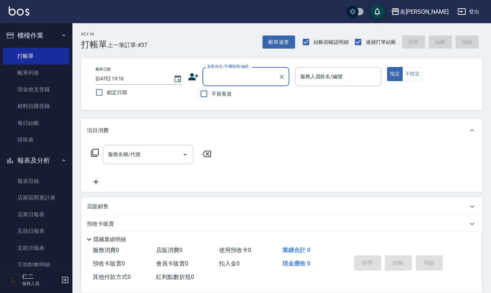
click at [200, 93] on input "不留客資" at bounding box center [203, 93] width 15 height 15
checkbox input "true"
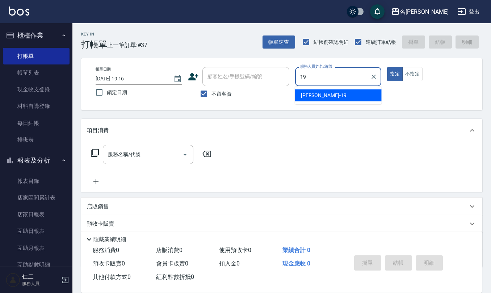
type input "[PERSON_NAME]-19"
type button "true"
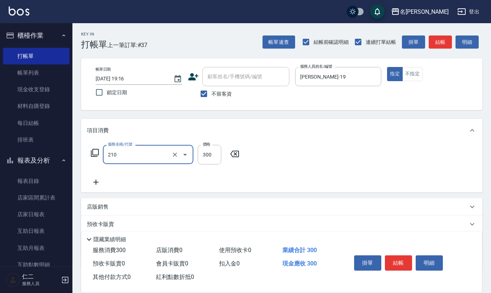
type input "[PERSON_NAME]洗髮精(210)"
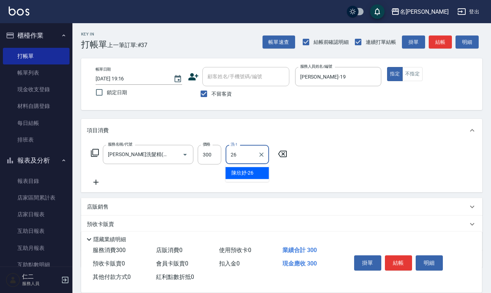
type input "[PERSON_NAME]-26"
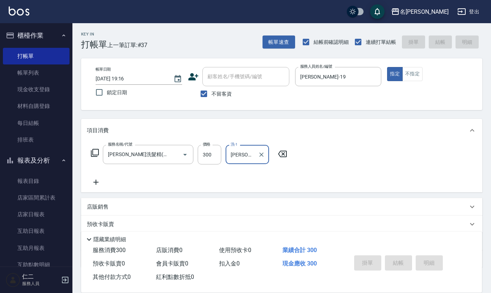
type input "[DATE] 19:28"
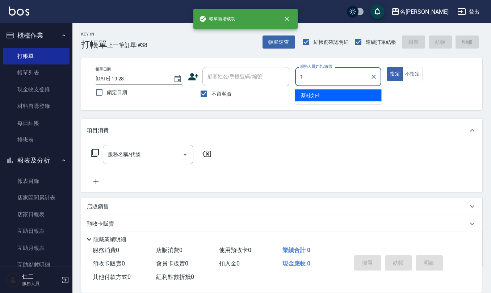
type input "[PERSON_NAME]1"
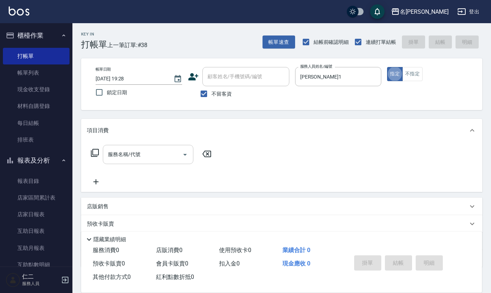
click at [136, 157] on input "服務名稱/代號" at bounding box center [142, 154] width 73 height 13
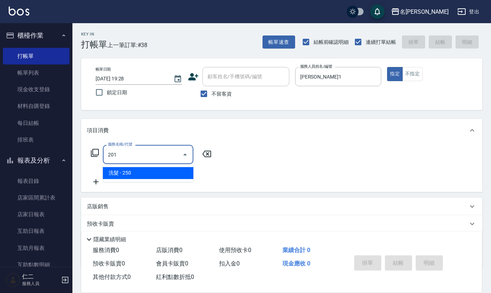
type input "洗髮(201)"
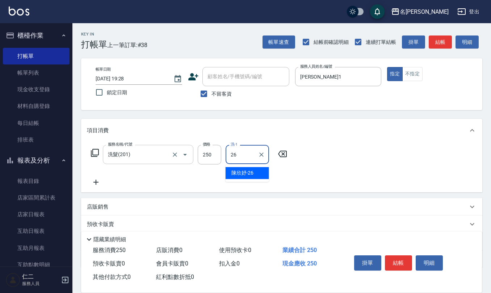
type input "[PERSON_NAME]-26"
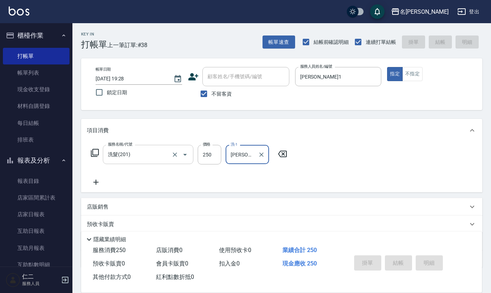
type input "[DATE] 19:29"
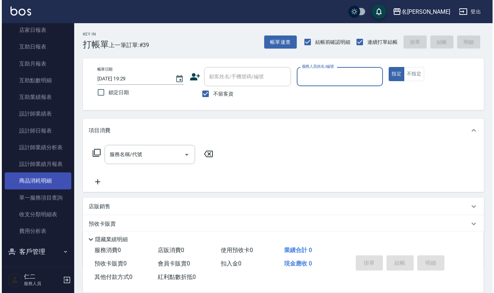
scroll to position [193, 0]
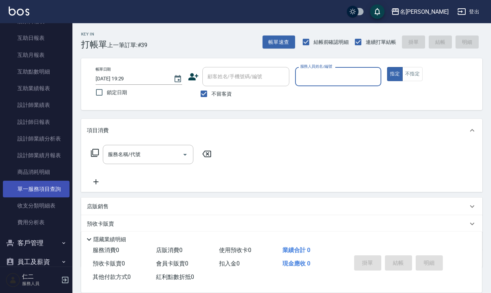
click at [41, 181] on link "單一服務項目查詢" at bounding box center [36, 189] width 67 height 17
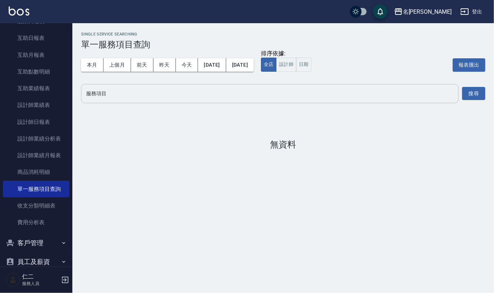
click at [163, 91] on input "服務項目" at bounding box center [269, 93] width 371 height 13
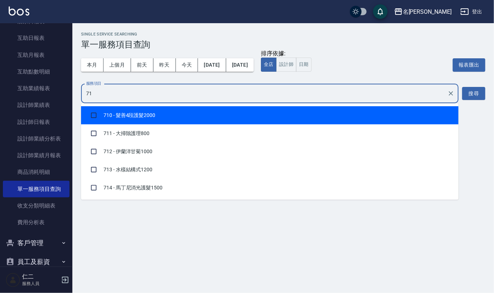
type input "713"
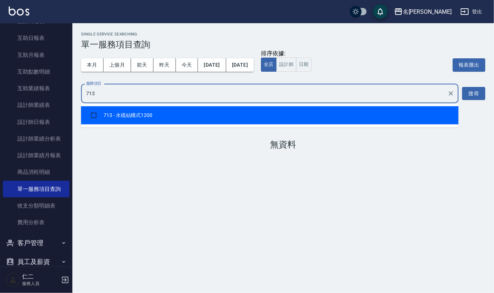
checkbox input "true"
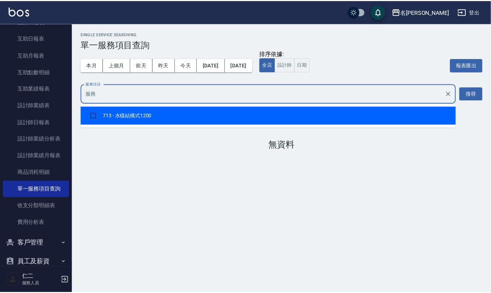
scroll to position [773, 0]
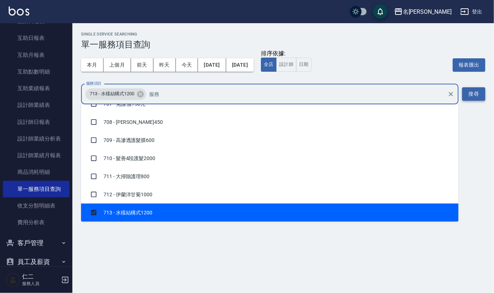
click at [474, 90] on button "搜尋" at bounding box center [473, 93] width 23 height 13
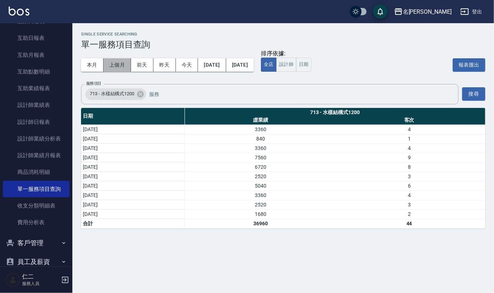
click at [121, 67] on button "上個月" at bounding box center [118, 64] width 28 height 13
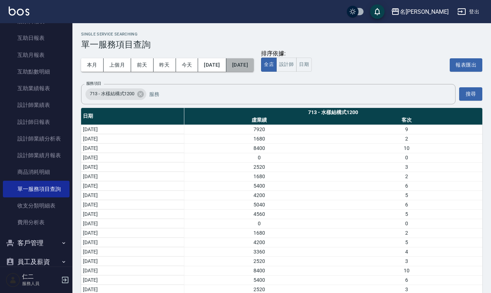
click at [254, 63] on button "[DATE]" at bounding box center [240, 64] width 28 height 13
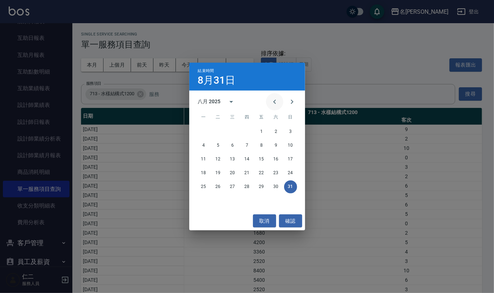
click at [272, 96] on button "Previous month" at bounding box center [274, 101] width 17 height 17
click at [246, 185] on button "31" at bounding box center [247, 186] width 13 height 13
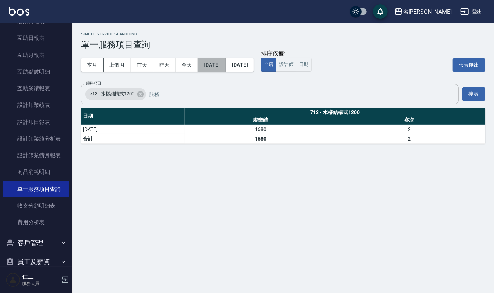
click at [226, 66] on button "[DATE]" at bounding box center [212, 64] width 28 height 13
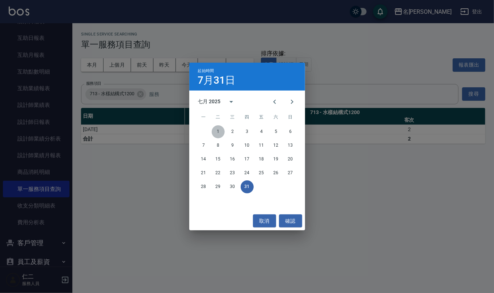
click at [218, 131] on button "1" at bounding box center [218, 131] width 13 height 13
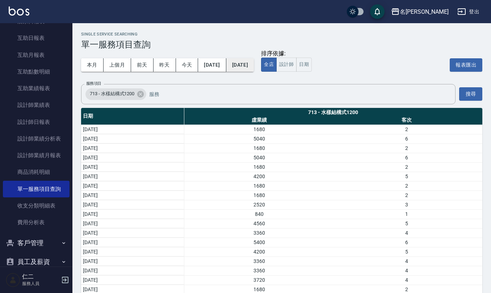
click at [254, 67] on button "[DATE]" at bounding box center [240, 64] width 28 height 13
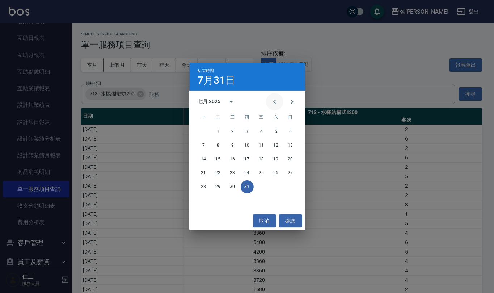
click at [273, 101] on icon "Previous month" at bounding box center [274, 101] width 9 height 9
click at [200, 205] on button "30" at bounding box center [203, 200] width 13 height 13
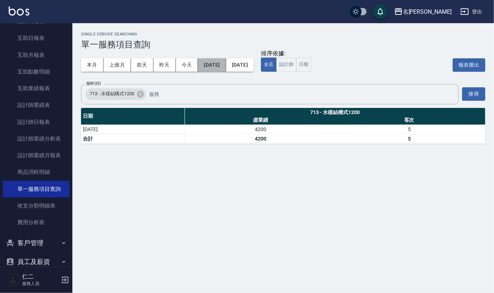
click at [224, 64] on button "[DATE]" at bounding box center [212, 64] width 28 height 13
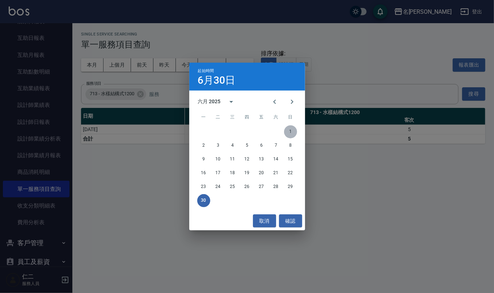
click at [293, 134] on button "1" at bounding box center [290, 131] width 13 height 13
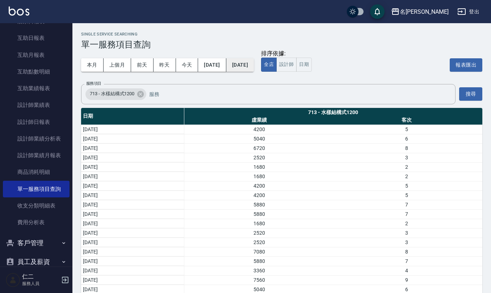
click at [254, 62] on button "[DATE]" at bounding box center [240, 64] width 28 height 13
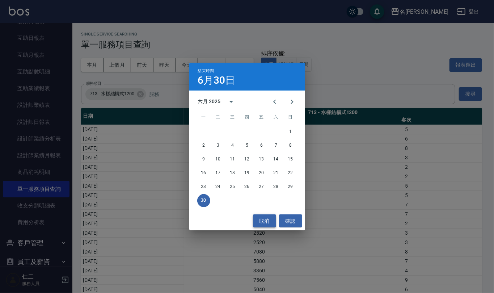
click at [264, 222] on button "取消" at bounding box center [264, 220] width 23 height 13
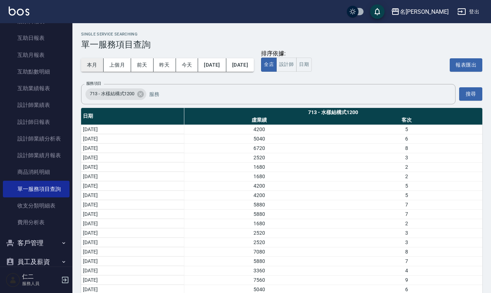
click at [93, 66] on button "本月" at bounding box center [92, 64] width 22 height 13
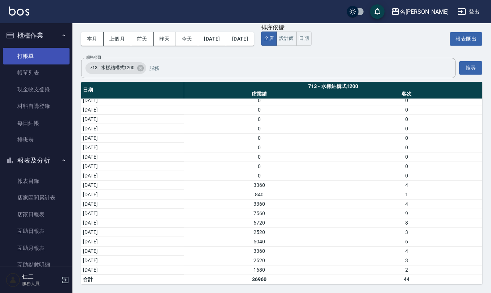
click at [25, 60] on link "打帳單" at bounding box center [36, 56] width 67 height 17
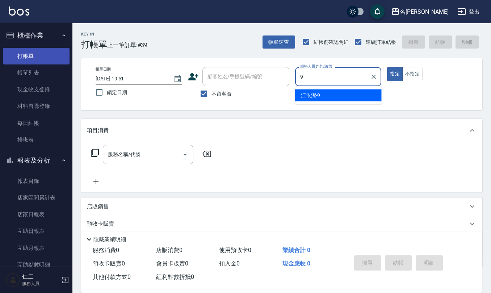
type input "[PERSON_NAME]-9"
type button "true"
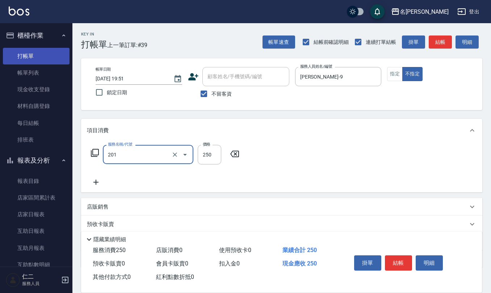
type input "洗髮(201)"
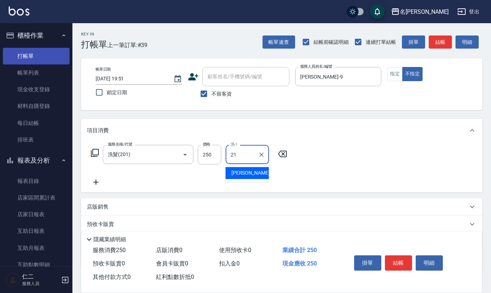
type input "[PERSON_NAME]-21"
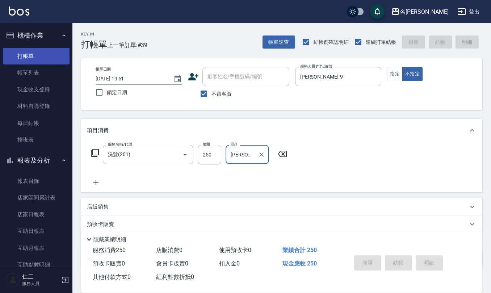
type input "[DATE] 20:02"
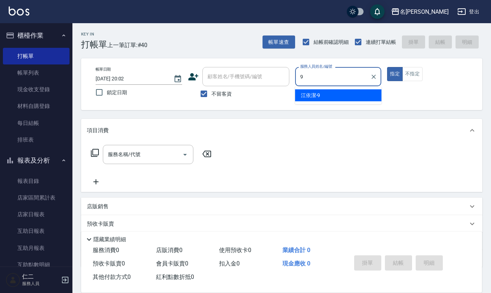
type input "[PERSON_NAME]-9"
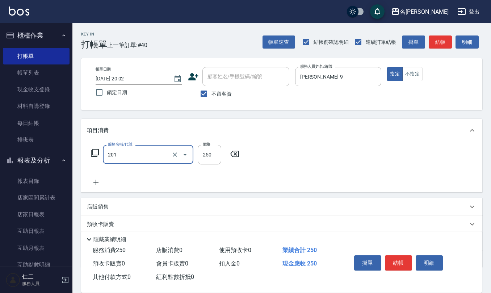
type input "洗髮(201)"
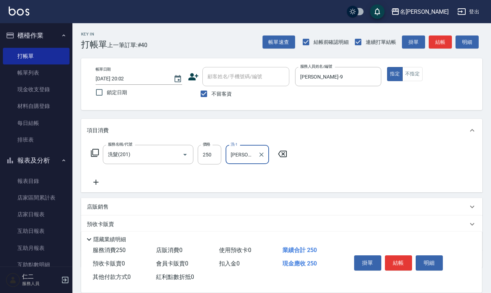
type input "[PERSON_NAME]-20"
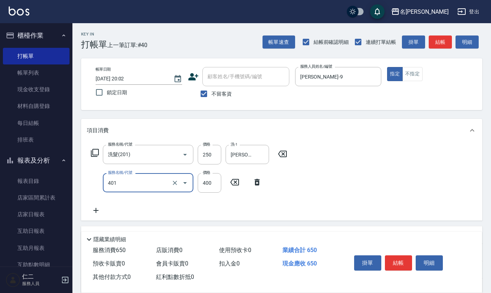
type input "剪髮(401)"
type input "50"
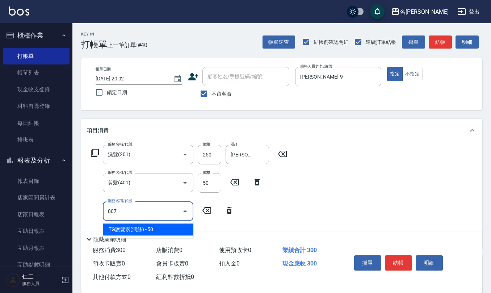
type input "TG護髮素(潤絲)(807)"
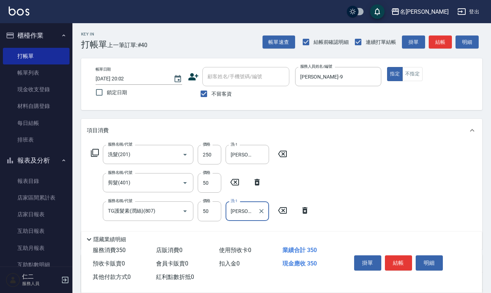
type input "[PERSON_NAME]-20"
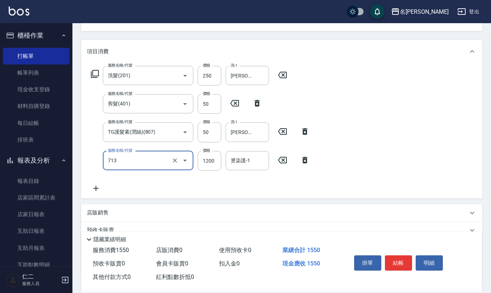
scroll to position [96, 0]
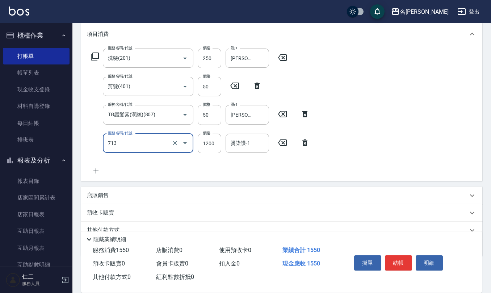
type input "水樣結構式1200(713)"
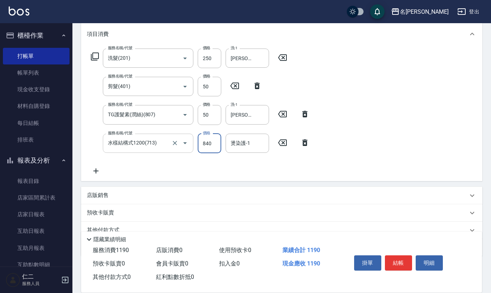
type input "840"
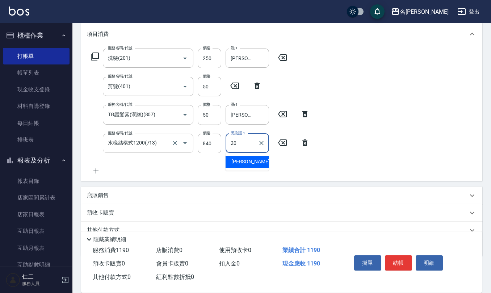
type input "[PERSON_NAME]-20"
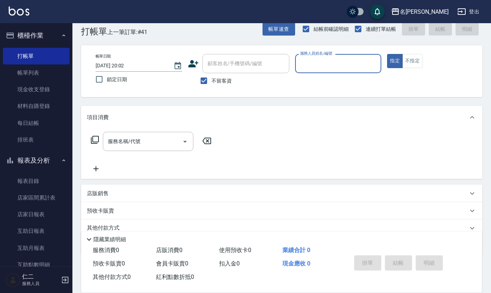
scroll to position [42, 0]
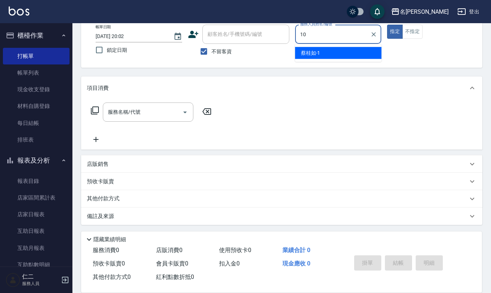
type input "[PERSON_NAME]-10"
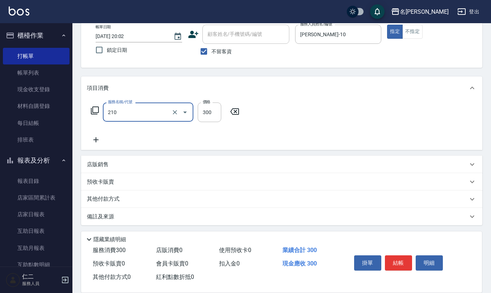
type input "[PERSON_NAME]洗髮精(210)"
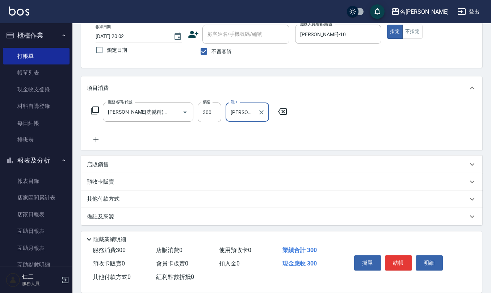
type input "[PERSON_NAME]-32"
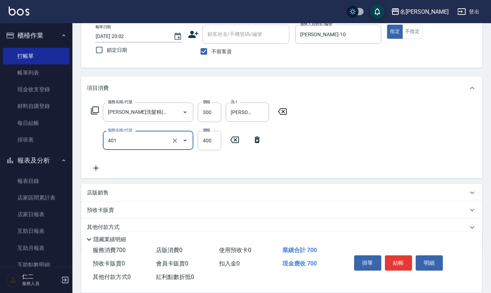
type input "剪髮(401)"
type input "50"
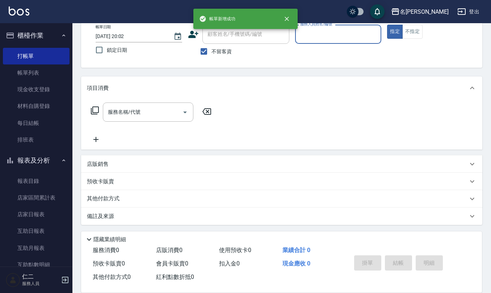
scroll to position [0, 0]
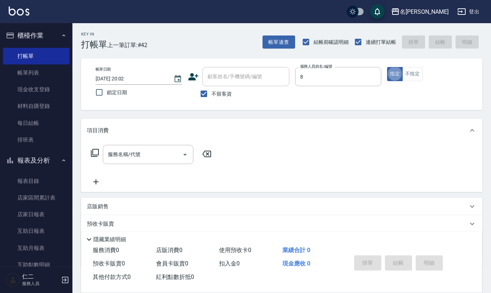
type input "[PERSON_NAME]-8"
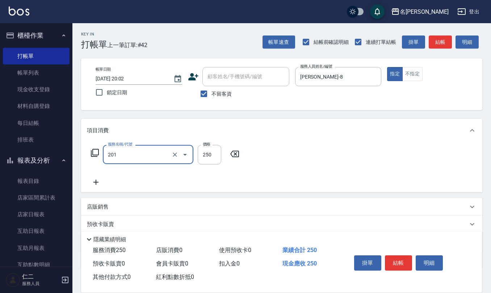
type input "洗髮(201)"
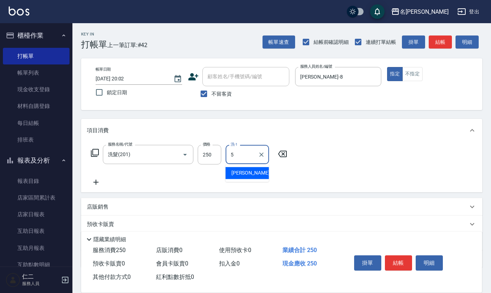
type input "[PERSON_NAME]5"
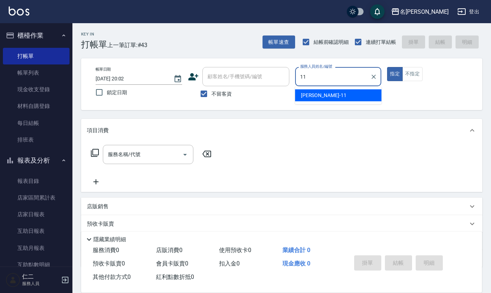
type input "[PERSON_NAME]橙-11"
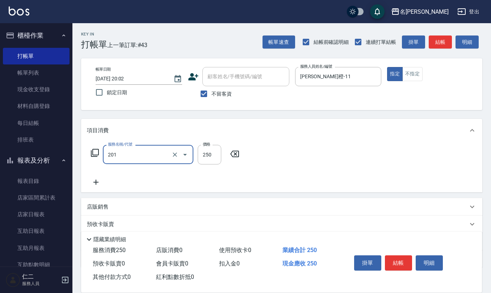
type input "洗髮(201)"
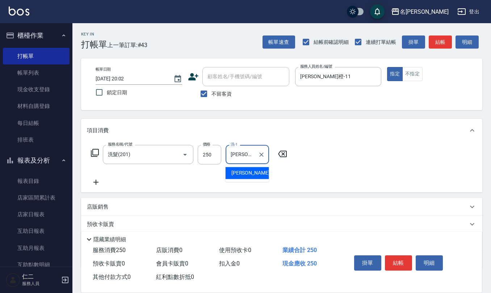
type input "[PERSON_NAME]橙-11"
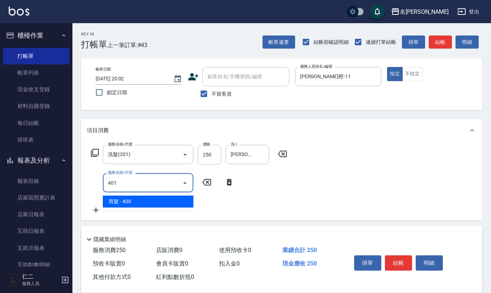
type input "剪髮(401)"
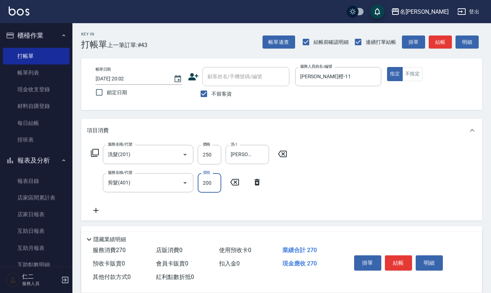
type input "200"
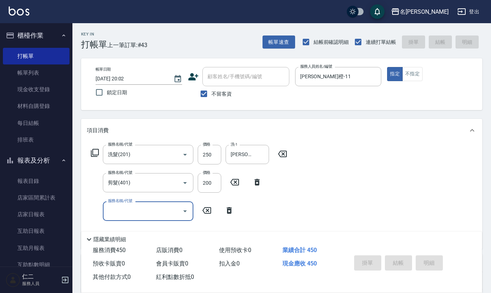
type input "[DATE] 20:03"
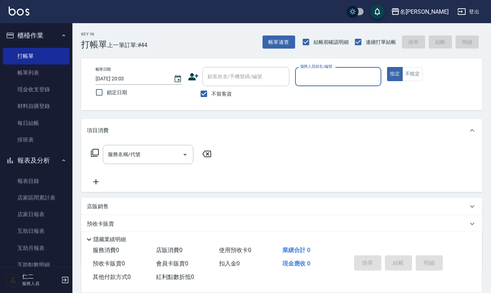
click at [40, 74] on link "帳單列表" at bounding box center [36, 72] width 67 height 17
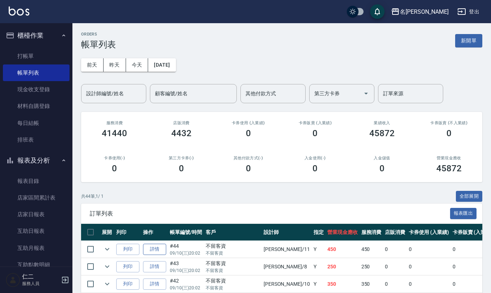
click at [153, 252] on link "詳情" at bounding box center [154, 249] width 23 height 11
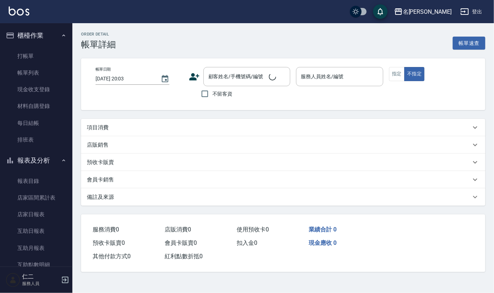
type input "[DATE] 20:02"
checkbox input "true"
type input "[PERSON_NAME]橙-11"
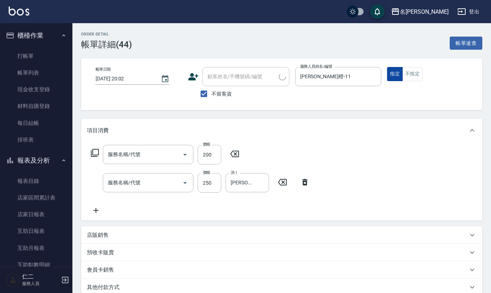
type input "剪髮(401)"
type input "洗髮(201)"
click at [413, 75] on button "不指定" at bounding box center [412, 74] width 20 height 14
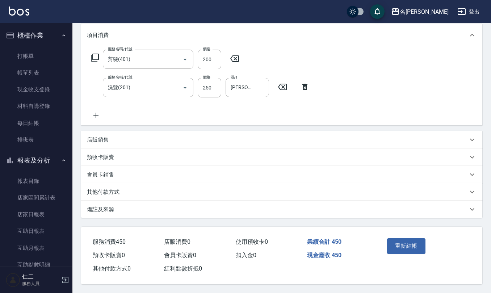
scroll to position [97, 0]
click at [413, 240] on button "重新結帳" at bounding box center [406, 245] width 38 height 15
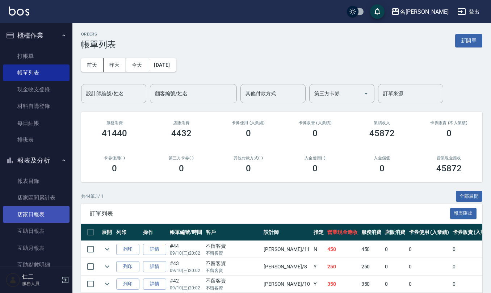
click at [39, 211] on link "店家日報表" at bounding box center [36, 214] width 67 height 17
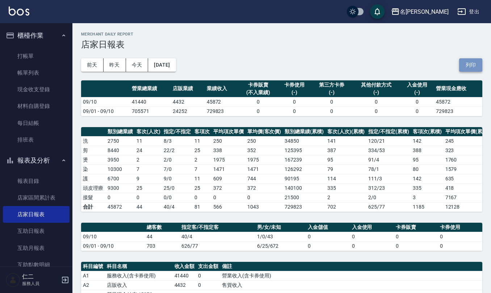
click at [471, 64] on button "列印" at bounding box center [470, 64] width 23 height 13
click at [470, 67] on button "列印" at bounding box center [470, 64] width 23 height 13
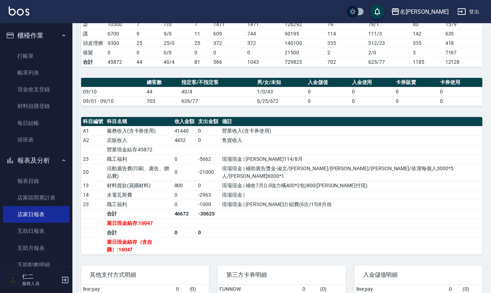
scroll to position [187, 0]
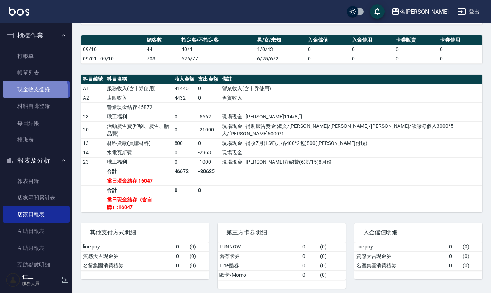
click at [25, 93] on link "現金收支登錄" at bounding box center [36, 89] width 67 height 17
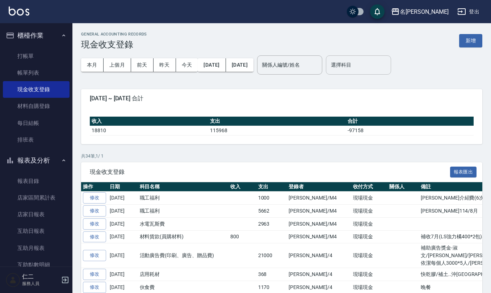
click at [375, 67] on input "選擇科目" at bounding box center [358, 65] width 59 height 13
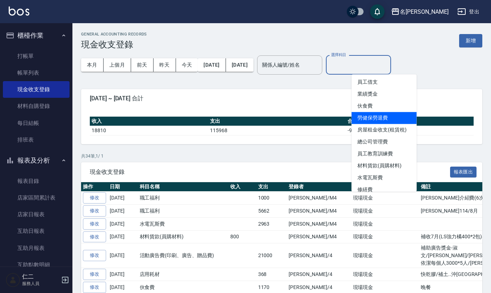
scroll to position [96, 0]
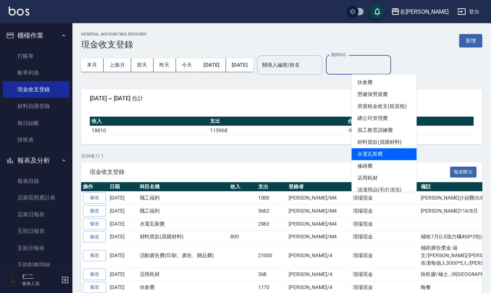
click at [378, 153] on li "水電瓦斯費" at bounding box center [384, 154] width 65 height 12
type input "水電瓦斯費"
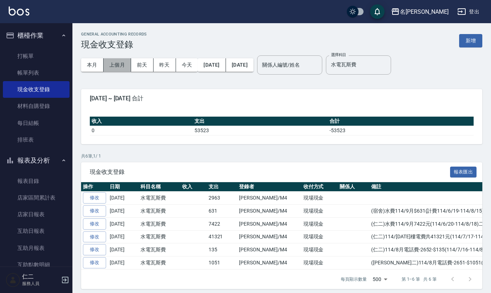
click at [110, 66] on button "上個月" at bounding box center [118, 64] width 28 height 13
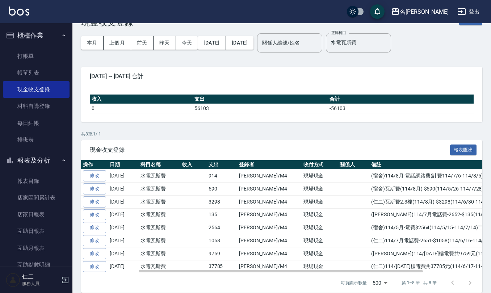
scroll to position [34, 0]
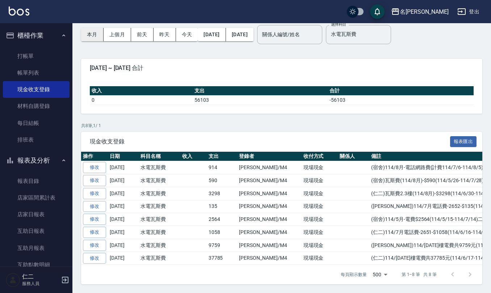
click at [95, 29] on button "本月" at bounding box center [92, 34] width 22 height 13
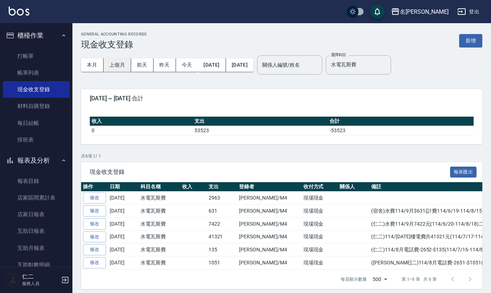
click at [108, 63] on button "上個月" at bounding box center [118, 64] width 28 height 13
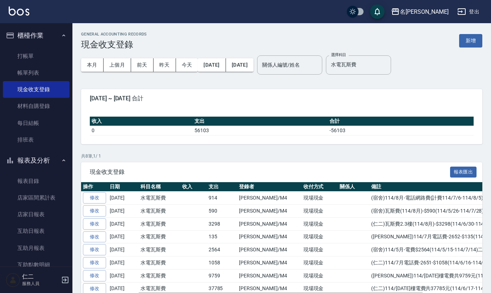
scroll to position [34, 0]
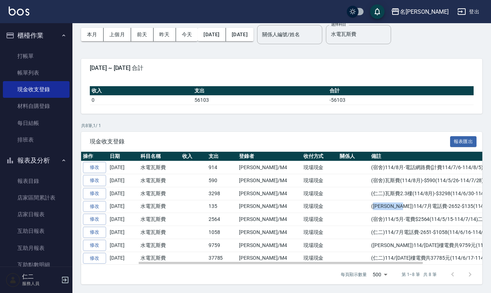
drag, startPoint x: 348, startPoint y: 203, endPoint x: 384, endPoint y: 209, distance: 35.8
click at [384, 209] on td "([PERSON_NAME])114/7月電話費-2652-$135(114/6/16-114/7/15)" at bounding box center [460, 206] width 182 height 13
drag, startPoint x: 348, startPoint y: 193, endPoint x: 475, endPoint y: 192, distance: 127.4
click at [475, 192] on td "(仁二)瓦斯費2.3樓(114/8月)-$3298(114/6/30-114/7/31)" at bounding box center [460, 193] width 182 height 13
copy td "(仁二)瓦斯費2.3樓(114/8月)-$3298(114/6/30-114/7/31)"
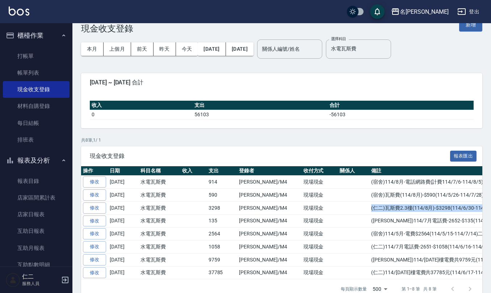
scroll to position [0, 0]
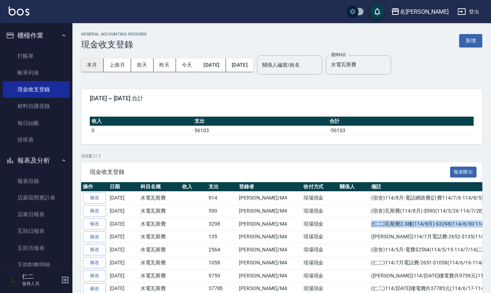
click at [97, 64] on button "本月" at bounding box center [92, 64] width 22 height 13
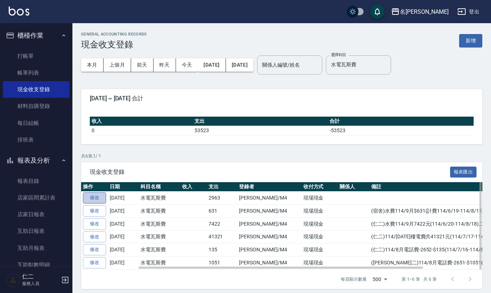
click at [95, 198] on link "修改" at bounding box center [94, 197] width 23 height 11
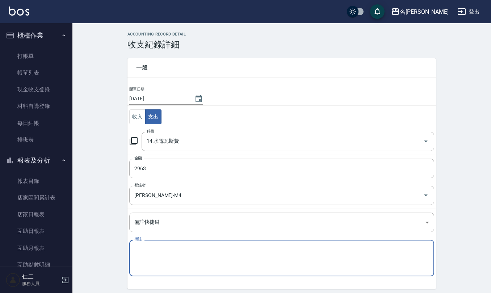
click at [159, 249] on textarea "備註" at bounding box center [281, 258] width 295 height 25
paste textarea "(仁二)瓦斯費2.3樓(114/8月)-$3298(114/6/30-114/7/31)"
click at [193, 251] on textarea "(仁二)瓦斯費2.3樓(114/8月)-$3298(114/6/30-114/7/31)" at bounding box center [281, 258] width 295 height 25
type textarea "([PERSON_NAME])瓦斯費2.3樓(114/9月)-$2963(114/7/31-114/8/29)"
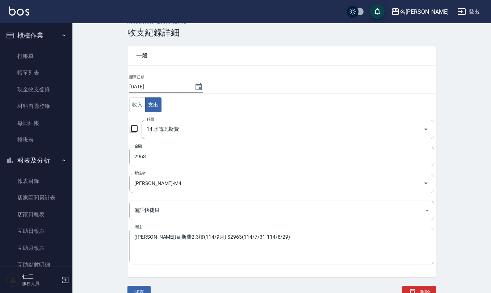
scroll to position [19, 0]
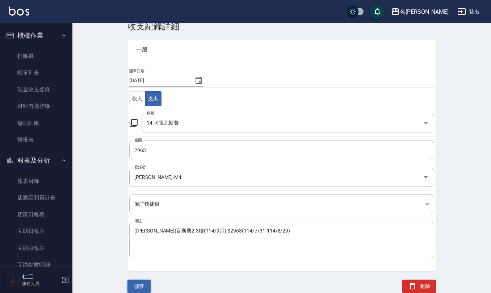
click at [138, 290] on button "儲存" at bounding box center [138, 285] width 23 height 13
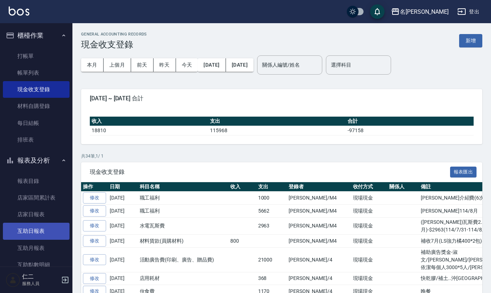
click at [32, 230] on link "互助日報表" at bounding box center [36, 231] width 67 height 17
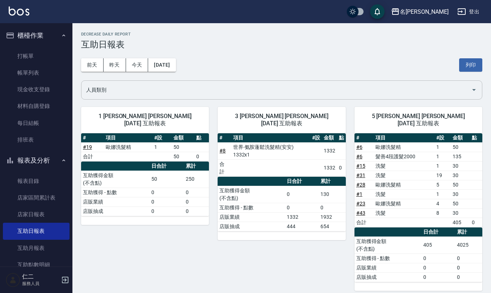
click at [138, 88] on input "人員類別" at bounding box center [276, 90] width 384 height 13
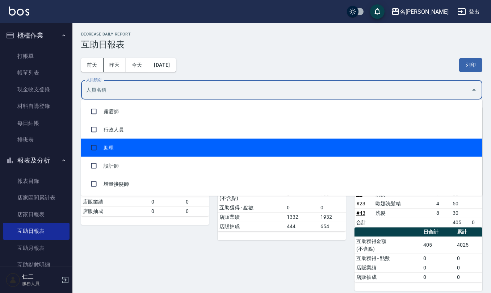
click at [130, 141] on li "助理" at bounding box center [281, 148] width 401 height 18
checkbox input "true"
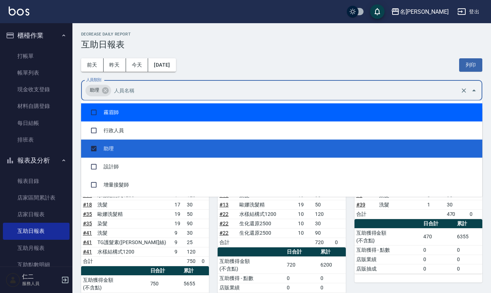
click at [254, 43] on h3 "互助日報表" at bounding box center [281, 44] width 401 height 10
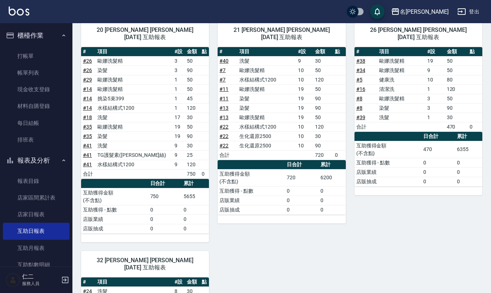
scroll to position [6, 0]
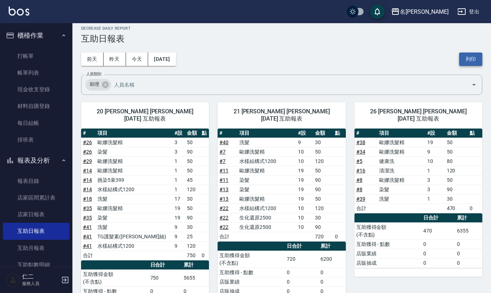
click at [471, 59] on button "列印" at bounding box center [470, 58] width 23 height 13
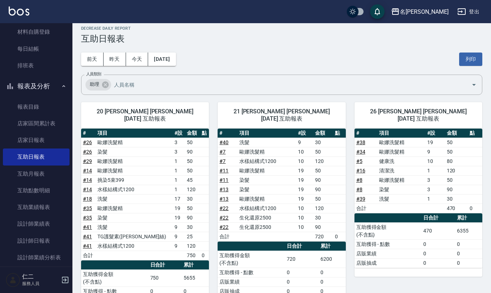
scroll to position [145, 0]
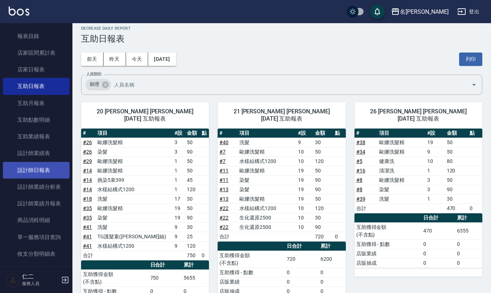
click at [37, 171] on link "設計師日報表" at bounding box center [36, 170] width 67 height 17
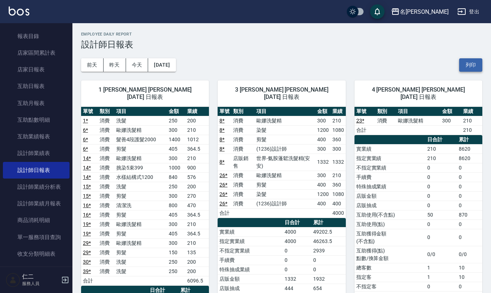
click at [474, 63] on button "列印" at bounding box center [470, 64] width 23 height 13
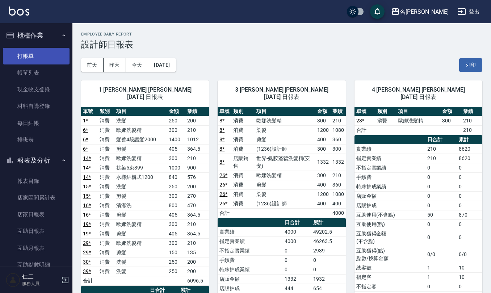
click at [37, 60] on link "打帳單" at bounding box center [36, 56] width 67 height 17
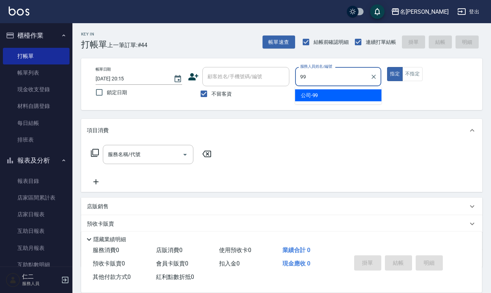
type input "公司-99"
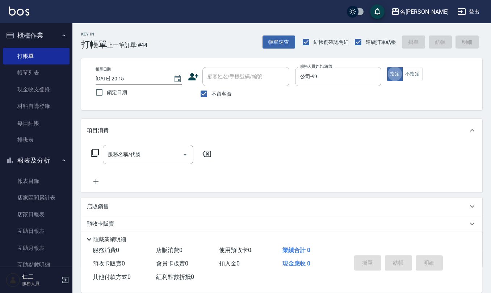
type button "true"
click at [150, 203] on div "店販銷售" at bounding box center [277, 207] width 381 height 8
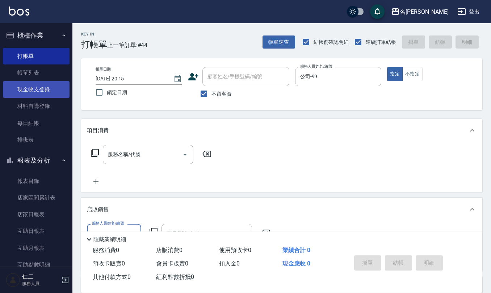
click at [39, 92] on link "現金收支登錄" at bounding box center [36, 89] width 67 height 17
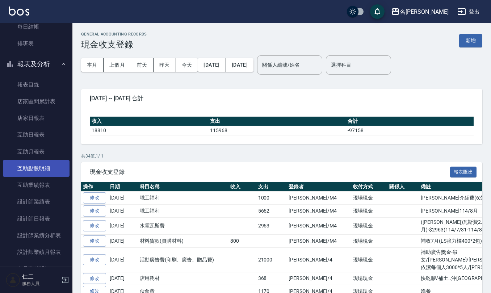
scroll to position [145, 0]
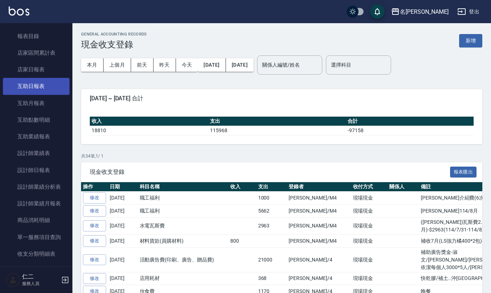
click at [36, 91] on link "互助日報表" at bounding box center [36, 86] width 67 height 17
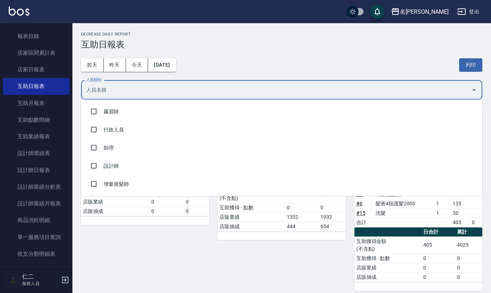
click at [225, 93] on input "人員類別" at bounding box center [276, 90] width 384 height 13
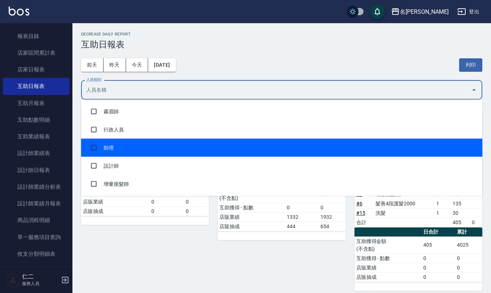
click at [219, 147] on li "助理" at bounding box center [281, 148] width 401 height 18
checkbox input "true"
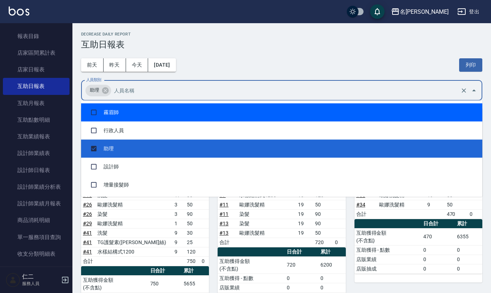
click at [271, 44] on h3 "互助日報表" at bounding box center [281, 44] width 401 height 10
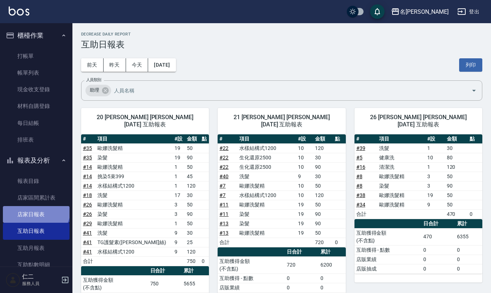
click at [35, 208] on link "店家日報表" at bounding box center [36, 214] width 67 height 17
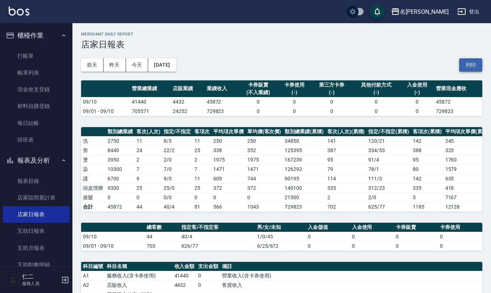
click at [474, 67] on button "列印" at bounding box center [470, 64] width 23 height 13
click at [32, 84] on link "現金收支登錄" at bounding box center [36, 89] width 67 height 17
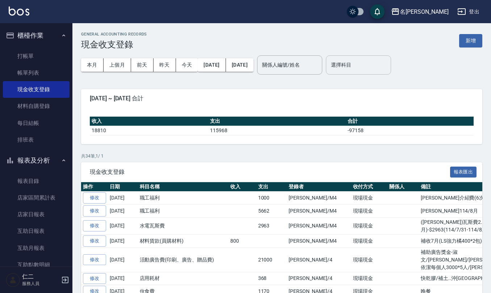
click at [388, 68] on input "選擇科目" at bounding box center [358, 65] width 59 height 13
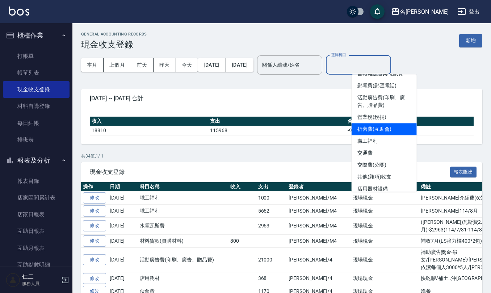
scroll to position [241, 0]
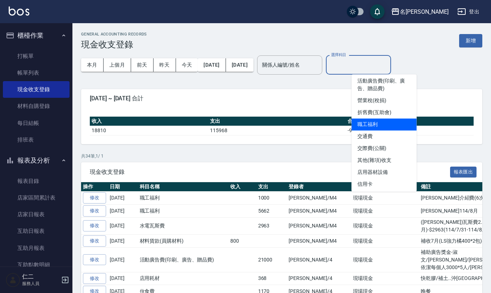
click at [384, 123] on li "職工福利" at bounding box center [384, 124] width 65 height 12
type input "職工福利"
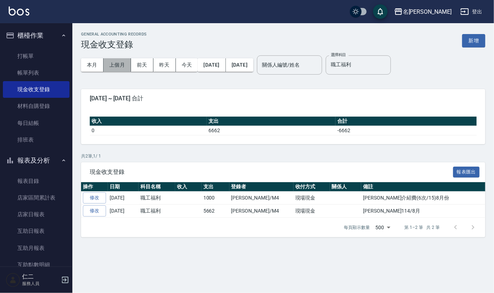
click at [120, 61] on button "上個月" at bounding box center [118, 64] width 28 height 13
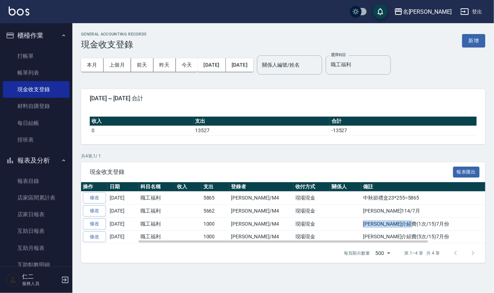
drag, startPoint x: 397, startPoint y: 224, endPoint x: 341, endPoint y: 223, distance: 55.8
click at [361, 223] on td "[PERSON_NAME]介紹費(1次/15)7月份" at bounding box center [456, 223] width 190 height 13
copy td "[PERSON_NAME]介紹費(1次/15)7月份"
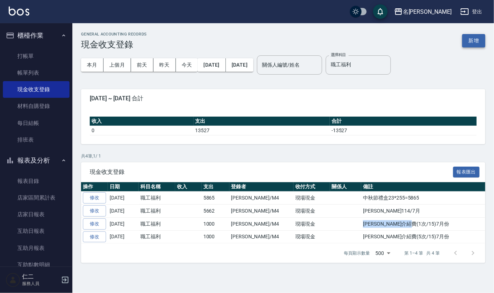
click at [478, 39] on button "新增" at bounding box center [473, 40] width 23 height 13
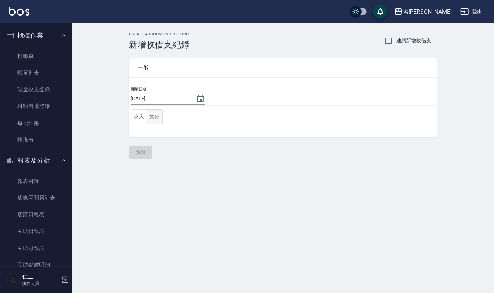
click at [156, 119] on button "支出" at bounding box center [155, 116] width 16 height 15
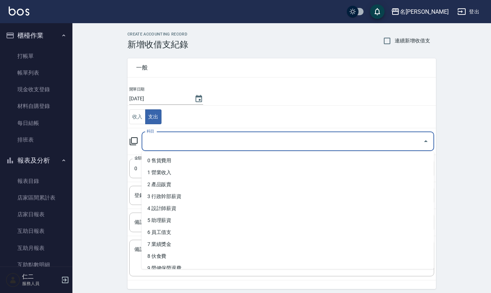
drag, startPoint x: 153, startPoint y: 142, endPoint x: 165, endPoint y: 158, distance: 20.0
click at [153, 142] on input "科目" at bounding box center [282, 141] width 275 height 13
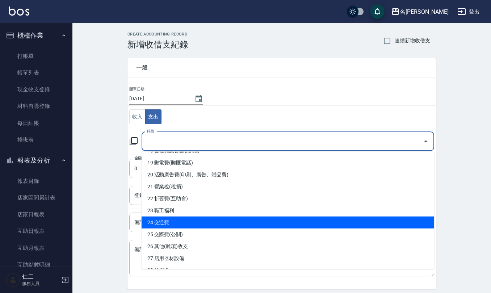
scroll to position [241, 0]
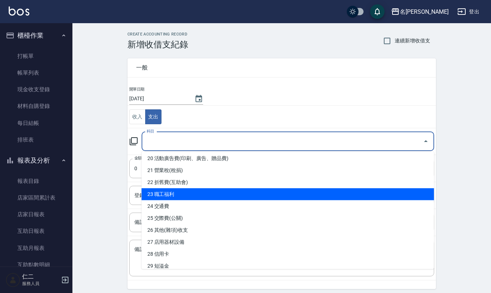
click at [169, 197] on li "23 職工福利" at bounding box center [288, 194] width 293 height 12
type input "23 職工福利"
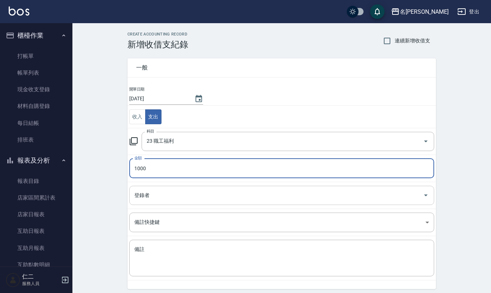
type input "1000"
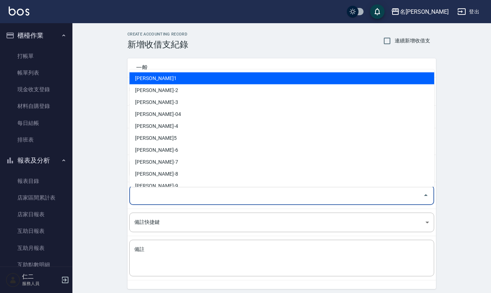
click at [166, 193] on input "登錄者" at bounding box center [276, 195] width 287 height 13
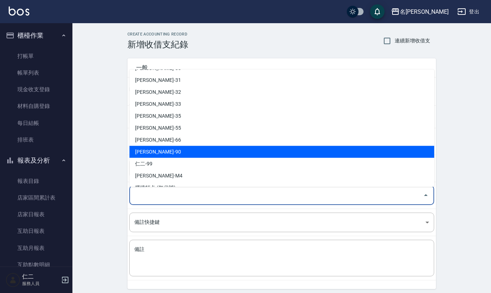
scroll to position [319, 0]
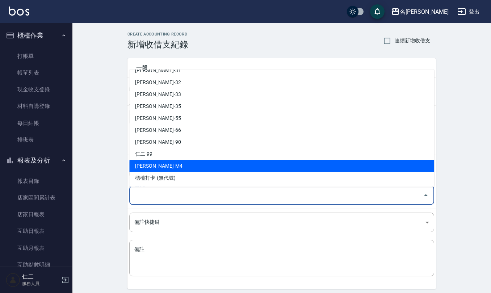
click at [172, 167] on li "[PERSON_NAME]-M4" at bounding box center [281, 166] width 305 height 12
type input "[PERSON_NAME]-M4"
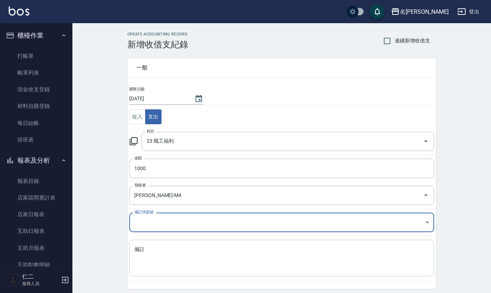
click at [162, 257] on textarea "備註" at bounding box center [281, 258] width 295 height 25
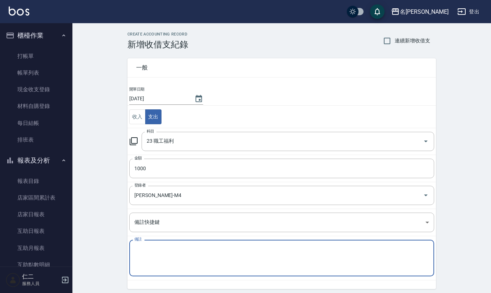
paste textarea "[PERSON_NAME]介紹費(1次/15)7月份"
drag, startPoint x: 164, startPoint y: 249, endPoint x: 199, endPoint y: 248, distance: 34.8
click at [164, 250] on textarea "[PERSON_NAME]介紹費(1次/15)7月份" at bounding box center [281, 258] width 295 height 25
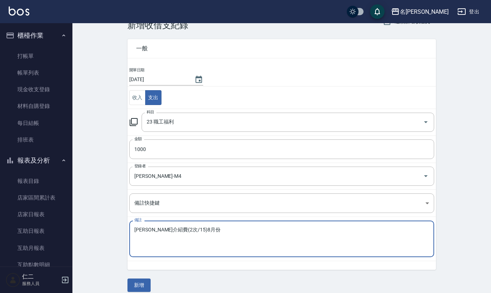
scroll to position [28, 0]
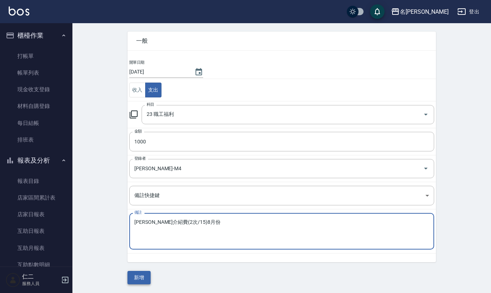
type textarea "[PERSON_NAME]介紹費(2次/15)8月份"
click at [134, 280] on button "新增" at bounding box center [138, 277] width 23 height 13
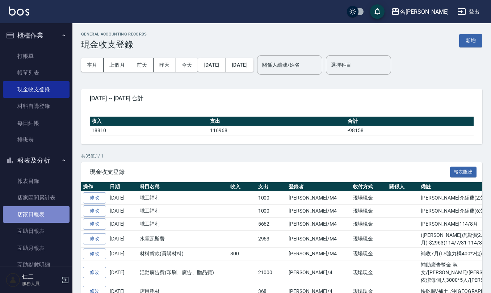
click at [37, 218] on link "店家日報表" at bounding box center [36, 214] width 67 height 17
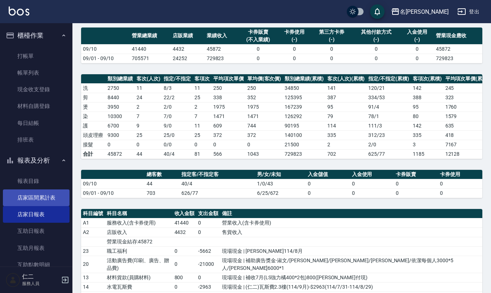
scroll to position [48, 0]
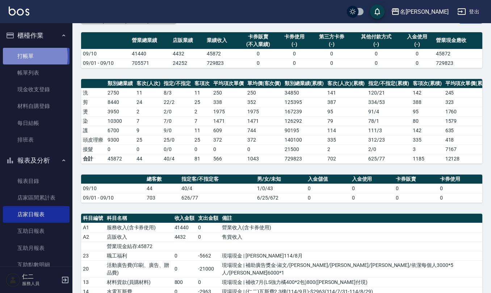
click at [21, 56] on link "打帳單" at bounding box center [36, 56] width 67 height 17
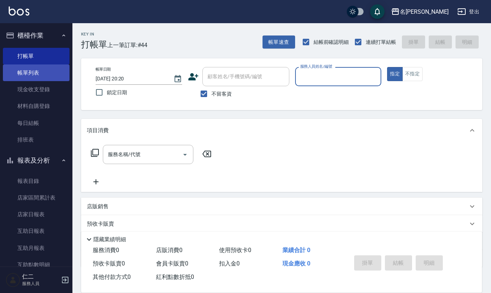
click at [23, 77] on link "帳單列表" at bounding box center [36, 72] width 67 height 17
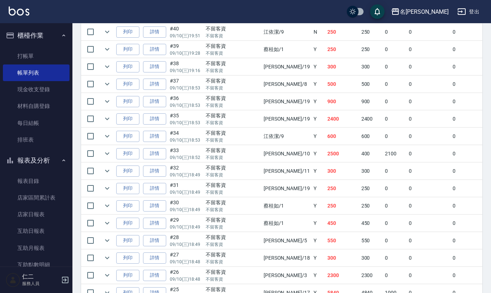
scroll to position [276, 0]
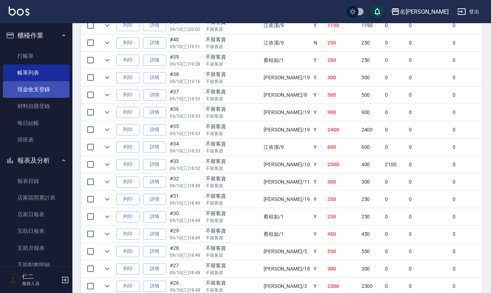
click at [28, 87] on link "現金收支登錄" at bounding box center [36, 89] width 67 height 17
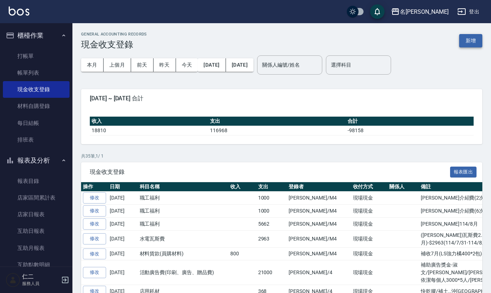
click at [470, 41] on button "新增" at bounding box center [470, 40] width 23 height 13
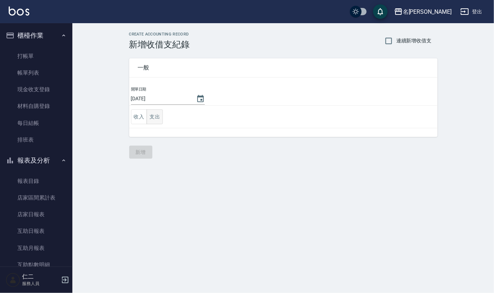
click at [156, 117] on button "支出" at bounding box center [155, 116] width 16 height 15
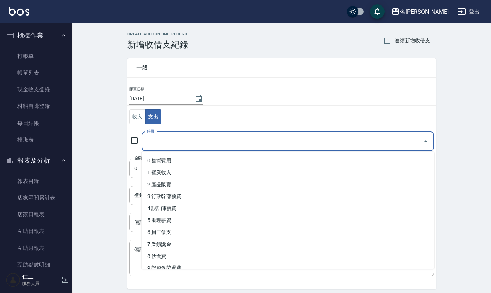
click at [170, 139] on input "科目" at bounding box center [282, 141] width 275 height 13
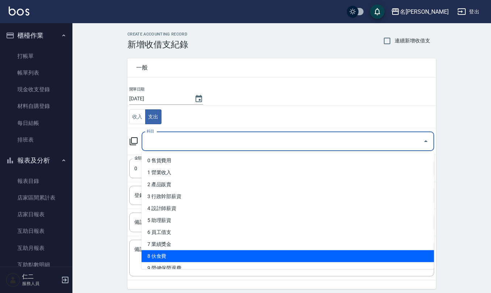
click at [161, 256] on li "8 伙食費" at bounding box center [288, 256] width 293 height 12
type input "8 伙食費"
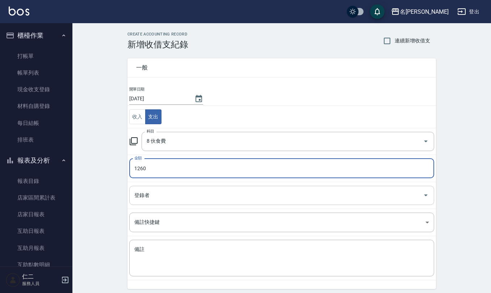
type input "1260"
click at [175, 195] on input "登錄者" at bounding box center [276, 195] width 287 height 13
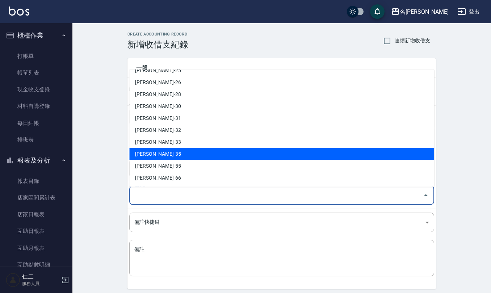
scroll to position [319, 0]
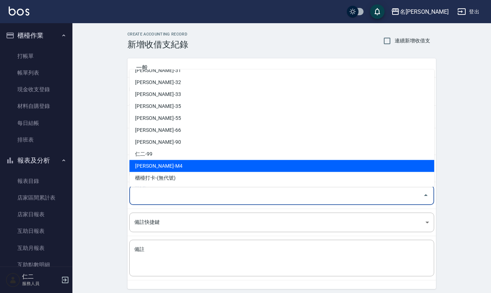
click at [180, 167] on li "[PERSON_NAME]-M4" at bounding box center [281, 166] width 305 height 12
type input "[PERSON_NAME]-M4"
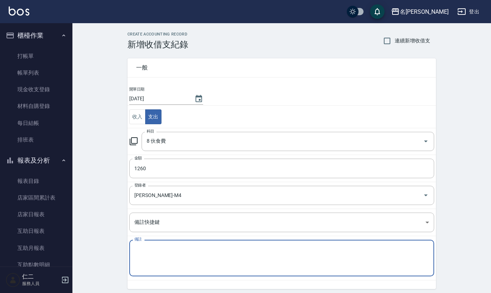
click at [163, 256] on textarea "備註" at bounding box center [281, 258] width 295 height 25
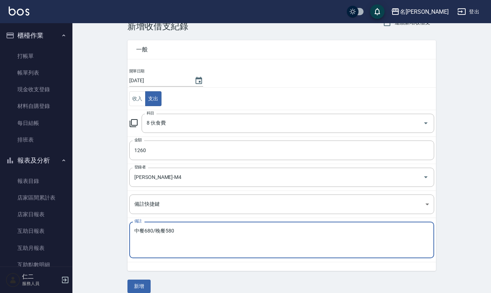
scroll to position [28, 0]
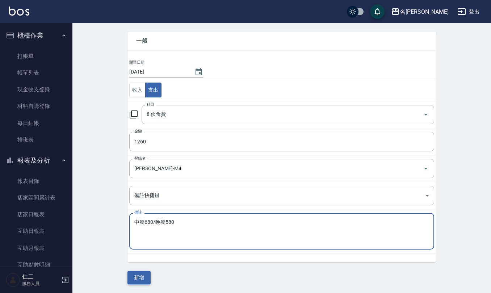
type textarea "中餐680/晚餐580"
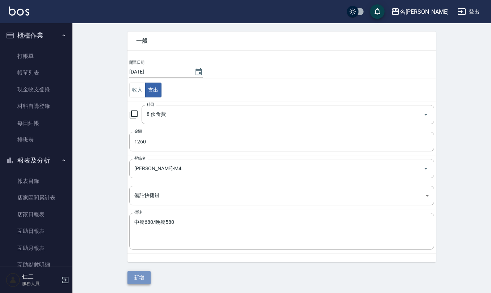
click at [135, 274] on button "新增" at bounding box center [138, 277] width 23 height 13
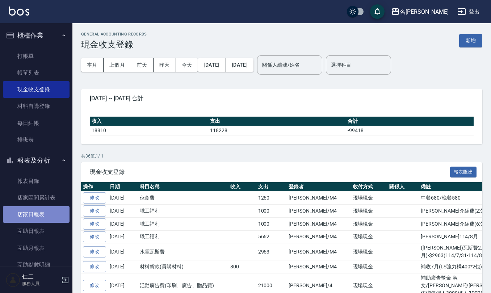
click at [40, 213] on link "店家日報表" at bounding box center [36, 214] width 67 height 17
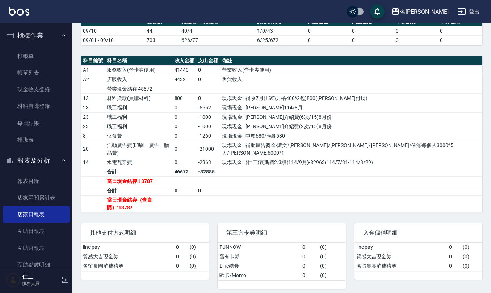
scroll to position [206, 0]
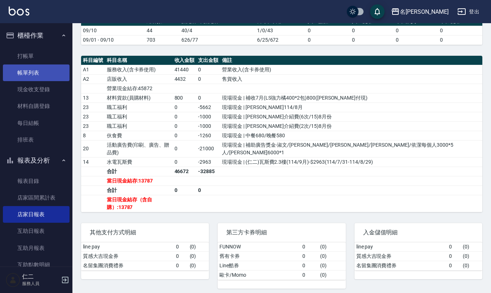
click at [48, 75] on link "帳單列表" at bounding box center [36, 72] width 67 height 17
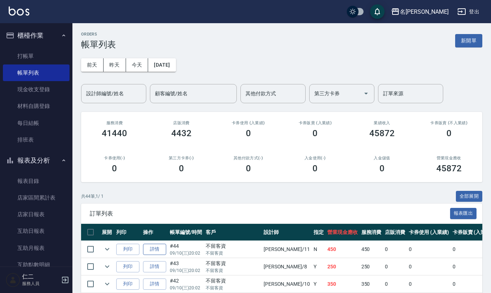
click at [159, 251] on link "詳情" at bounding box center [154, 249] width 23 height 11
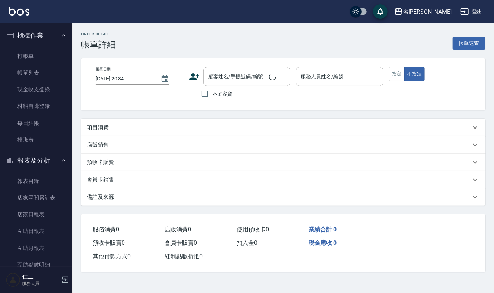
type input "[DATE] 20:02"
checkbox input "true"
type input "[PERSON_NAME]橙-11"
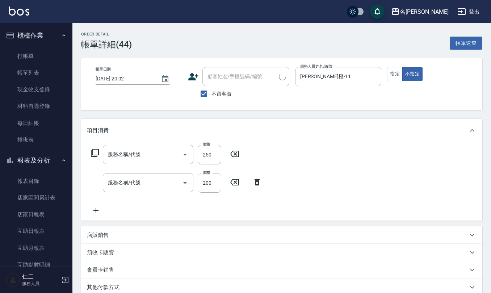
type input "洗髮(201)"
type input "剪髮(401)"
click at [471, 41] on button "帳單速查" at bounding box center [466, 43] width 33 height 13
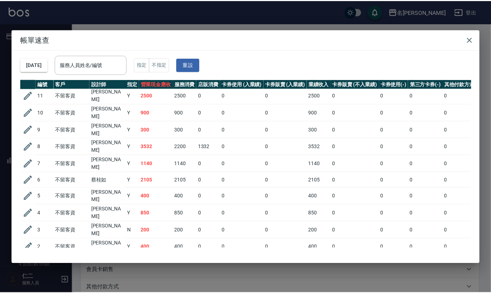
scroll to position [548, 0]
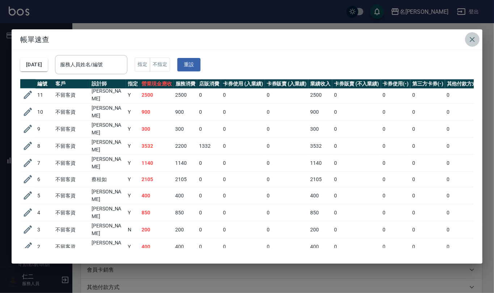
click at [472, 39] on icon "button" at bounding box center [472, 39] width 5 height 5
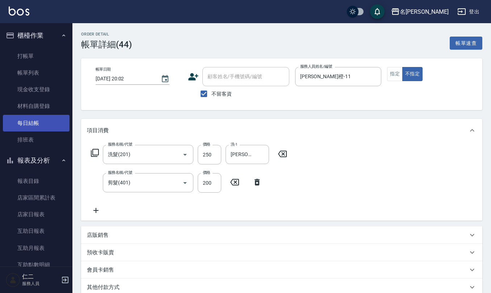
click at [38, 130] on link "每日結帳" at bounding box center [36, 123] width 67 height 17
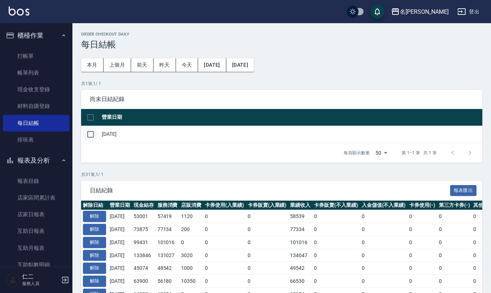
click at [85, 134] on input "checkbox" at bounding box center [90, 134] width 15 height 15
checkbox input "true"
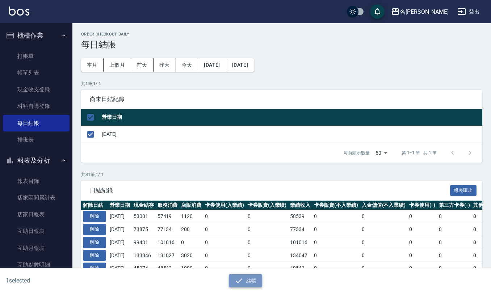
click at [242, 280] on icon "button" at bounding box center [239, 280] width 9 height 9
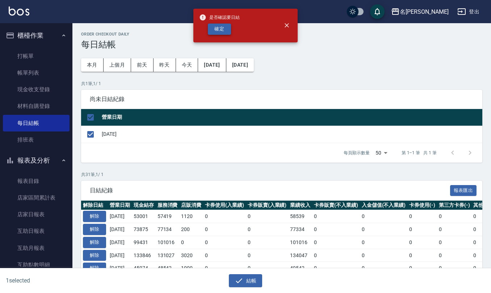
click at [218, 30] on button "確定" at bounding box center [219, 29] width 23 height 11
checkbox input "false"
